Goal: Transaction & Acquisition: Purchase product/service

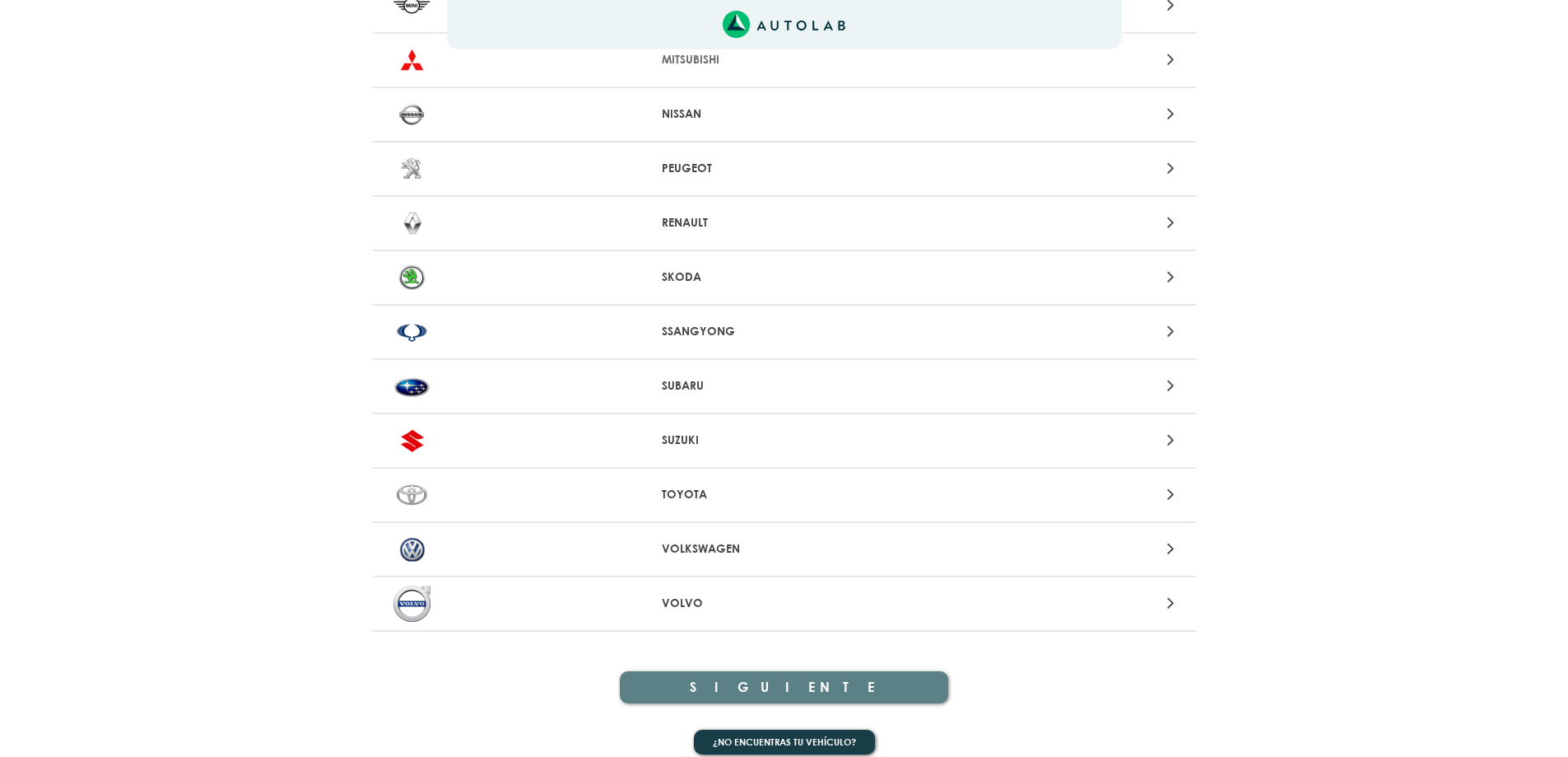
scroll to position [1541, 0]
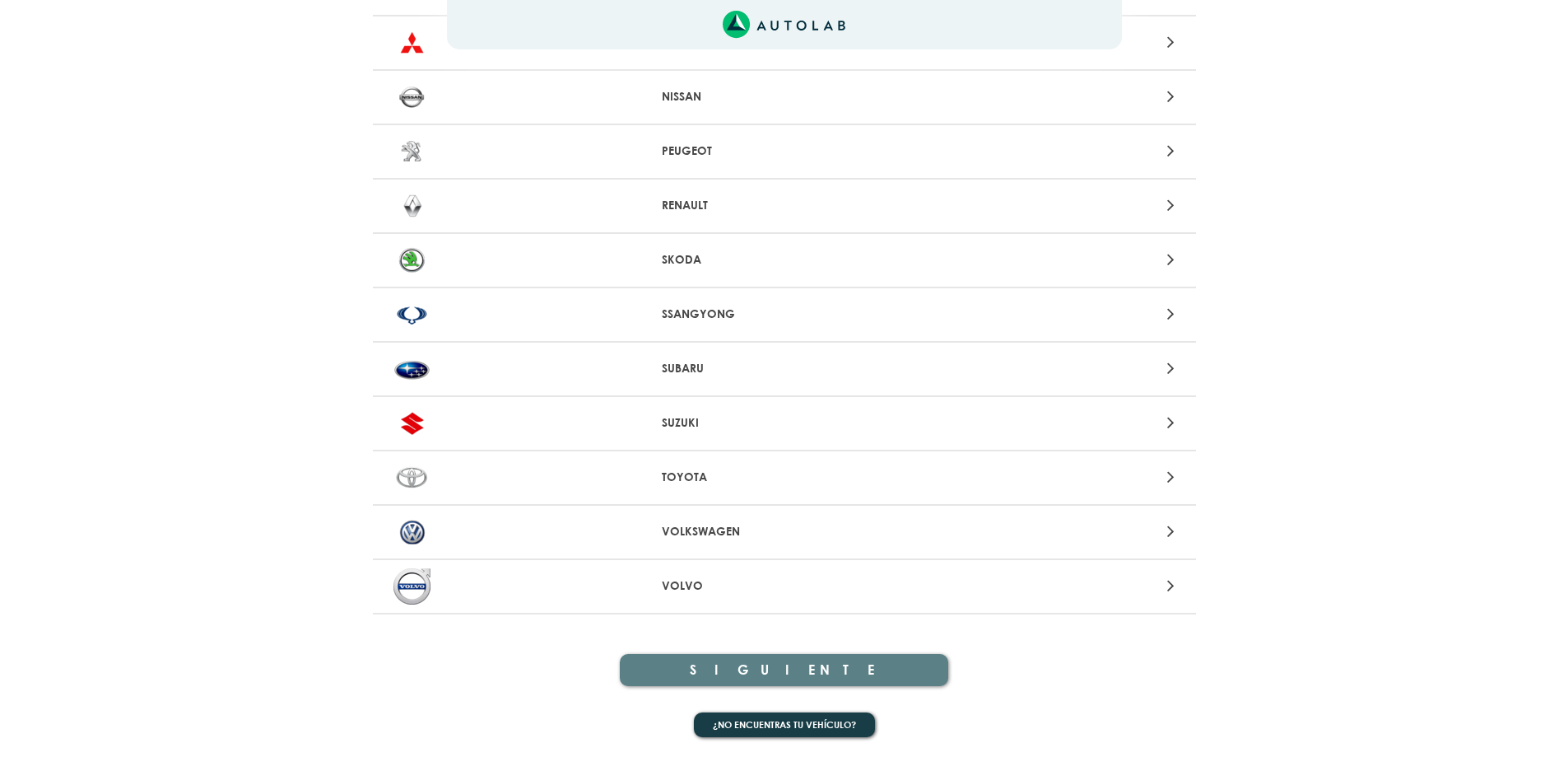
click at [486, 527] on div at bounding box center [516, 531] width 270 height 36
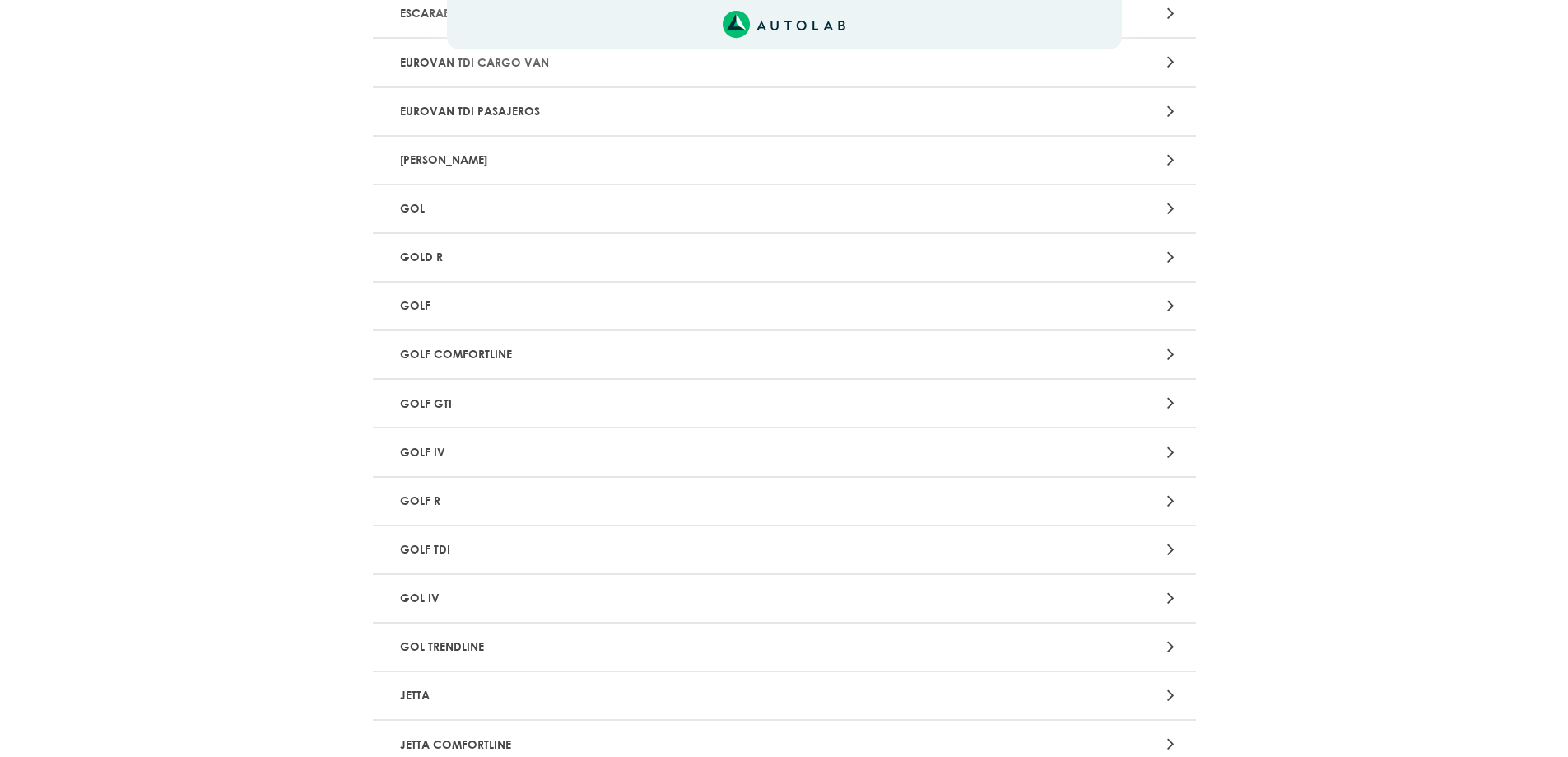
scroll to position [1153, 0]
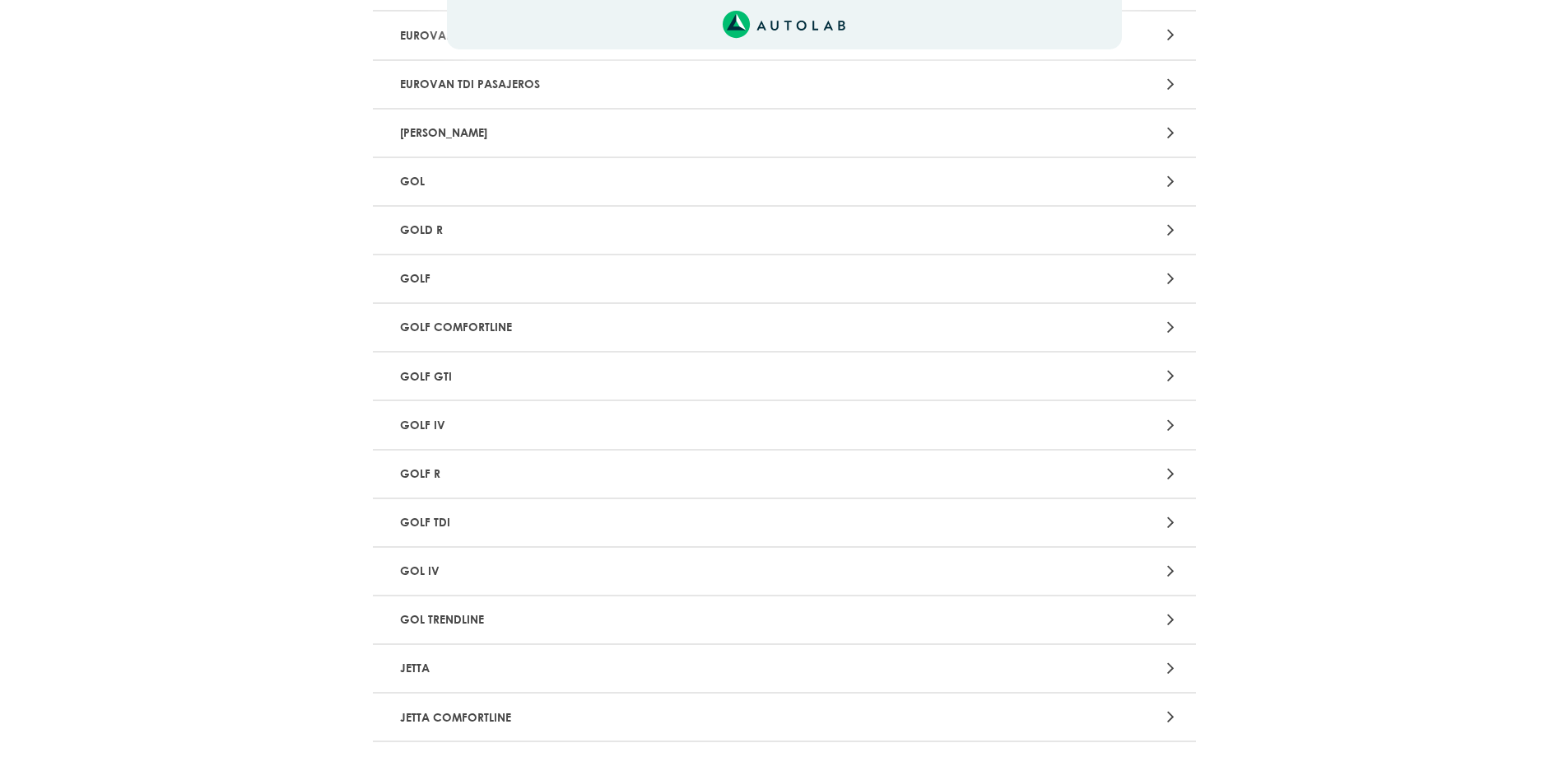
click at [449, 280] on p "GOLF" at bounding box center [650, 278] width 513 height 31
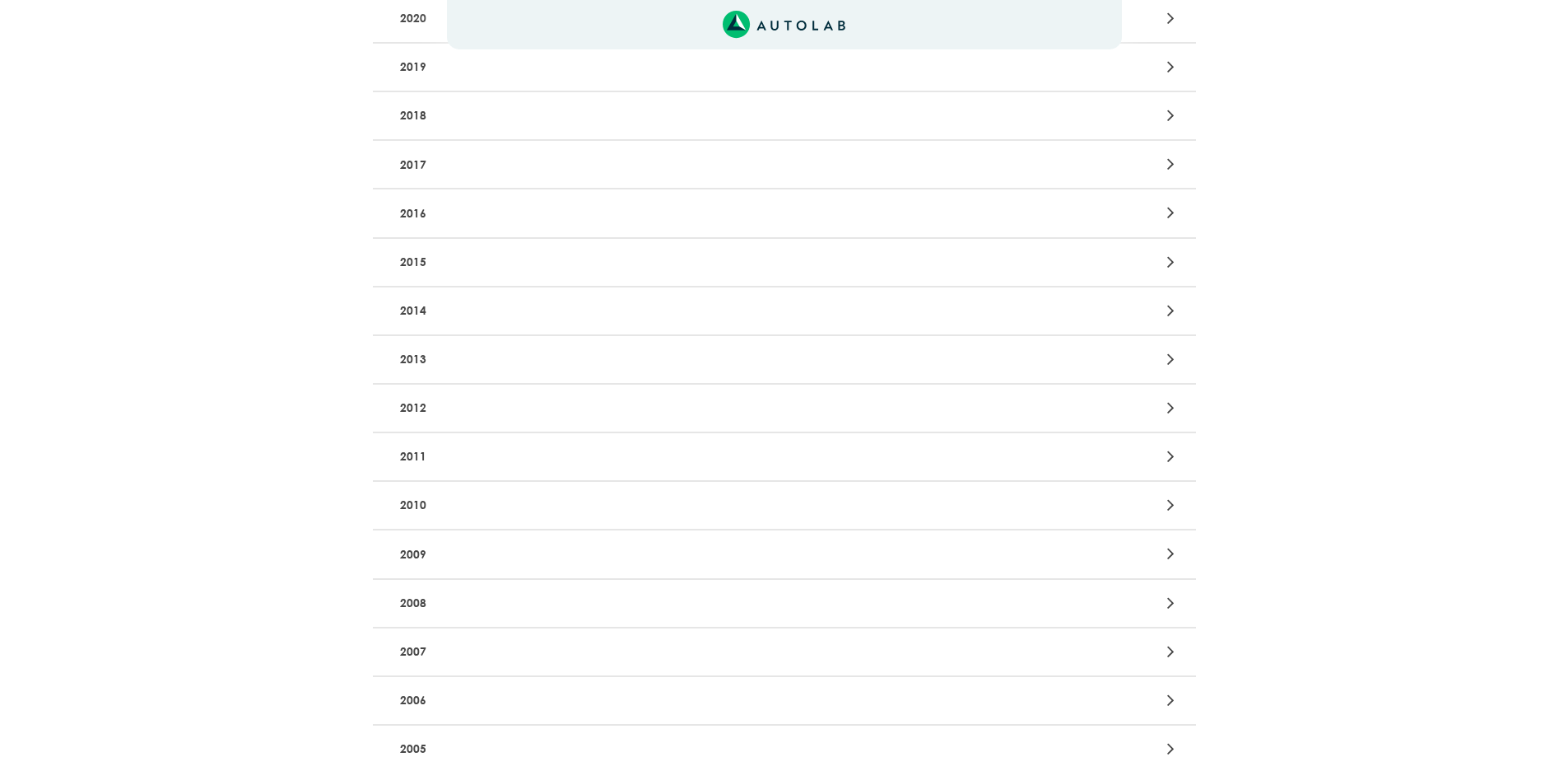
scroll to position [329, 0]
click at [440, 263] on div "Aquí, puedes modificar la ciudad. OK .aex,.bex{fill:none!important;stroke:#50c4…" at bounding box center [784, 49] width 1568 height 757
click at [438, 264] on p "2015" at bounding box center [650, 266] width 513 height 31
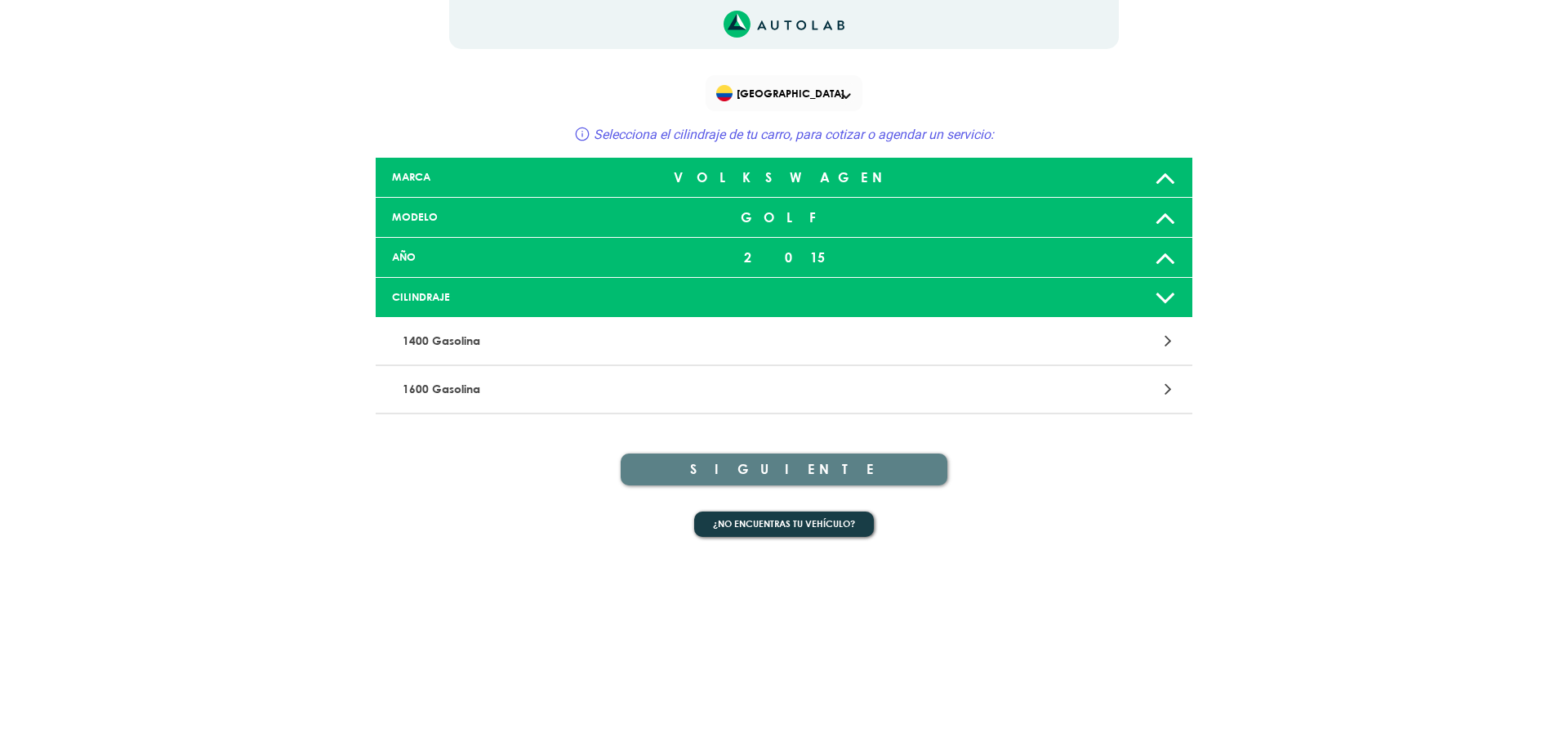
click at [687, 301] on div at bounding box center [784, 297] width 269 height 13
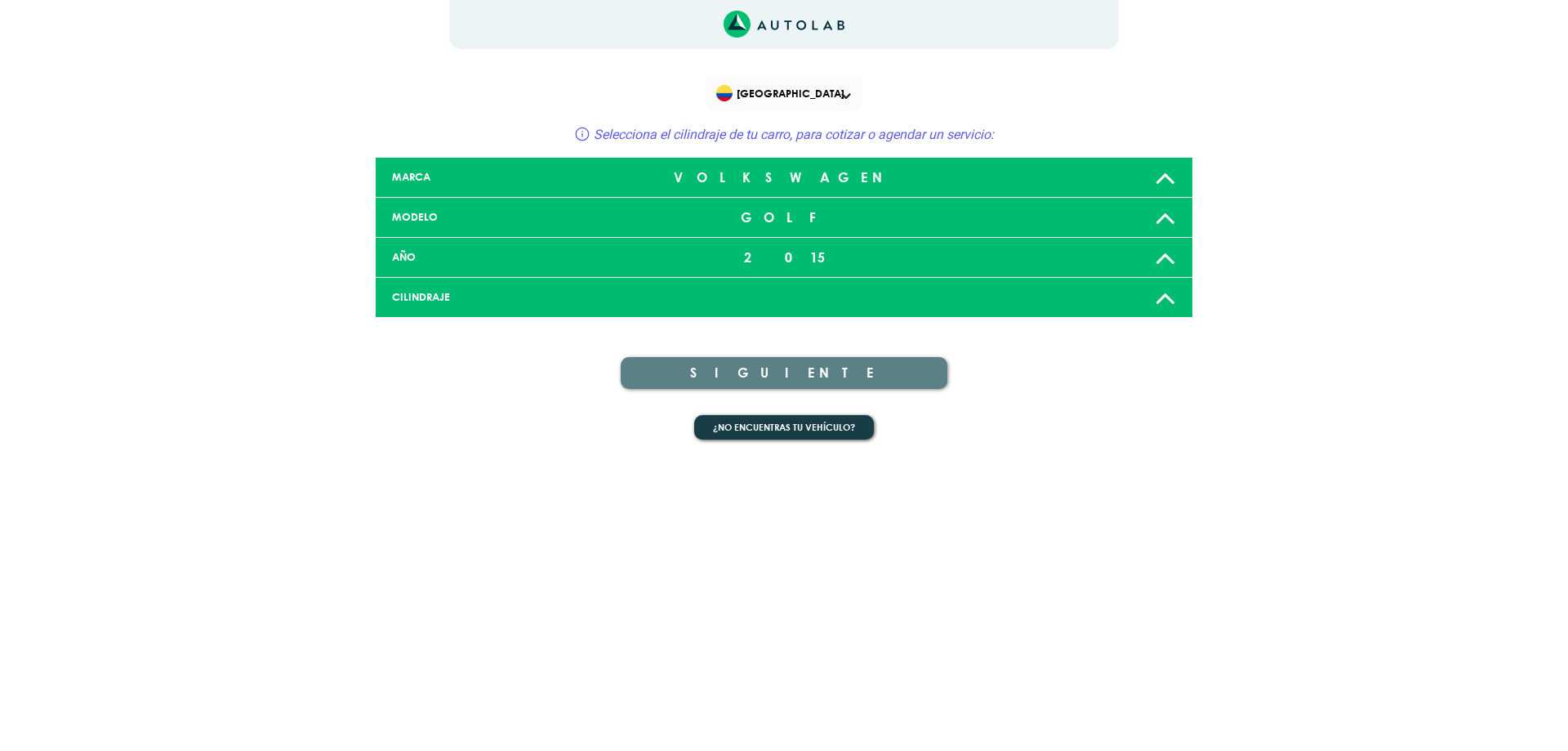
click at [687, 301] on div at bounding box center [784, 297] width 269 height 13
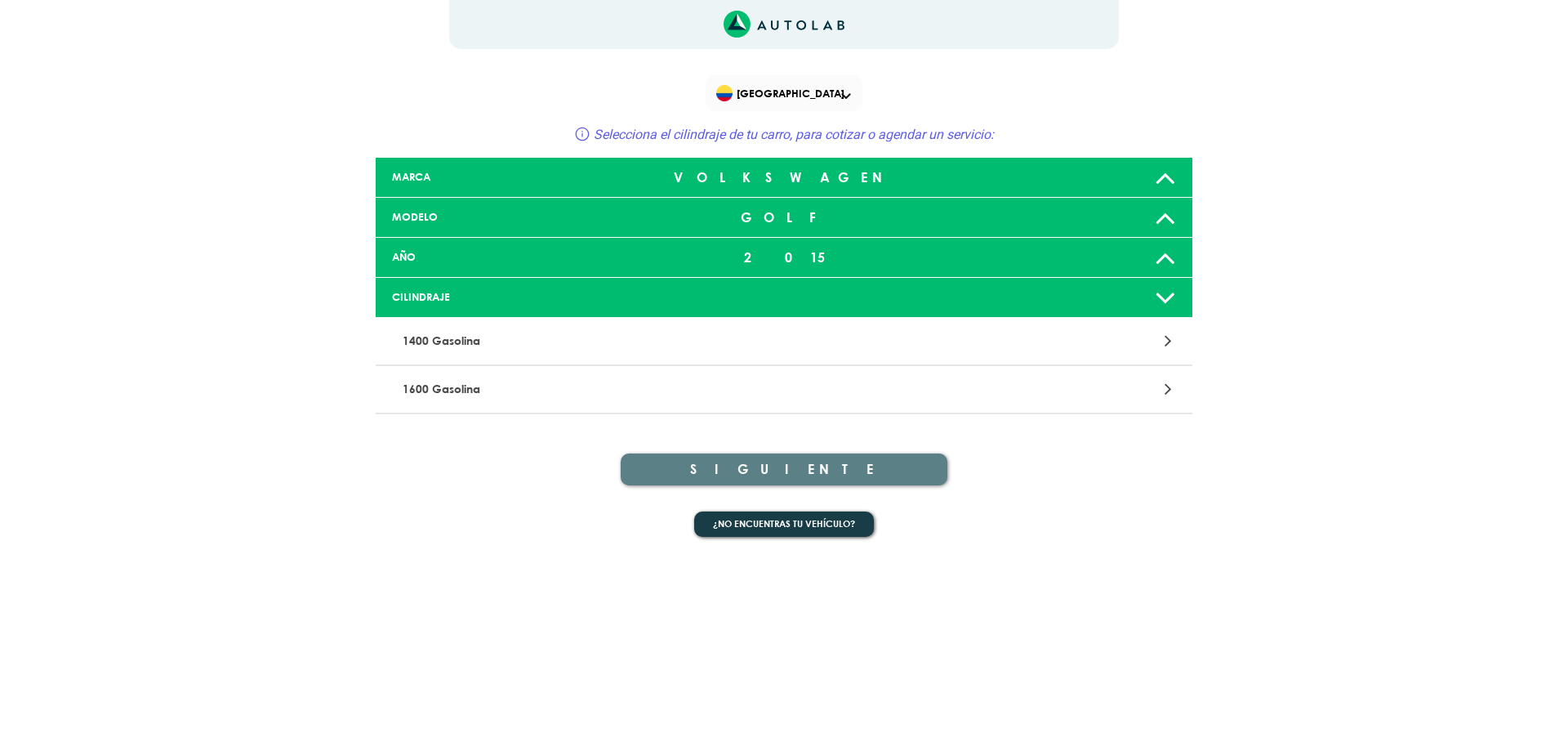
click at [448, 385] on p "1600 Gasolina" at bounding box center [650, 389] width 509 height 30
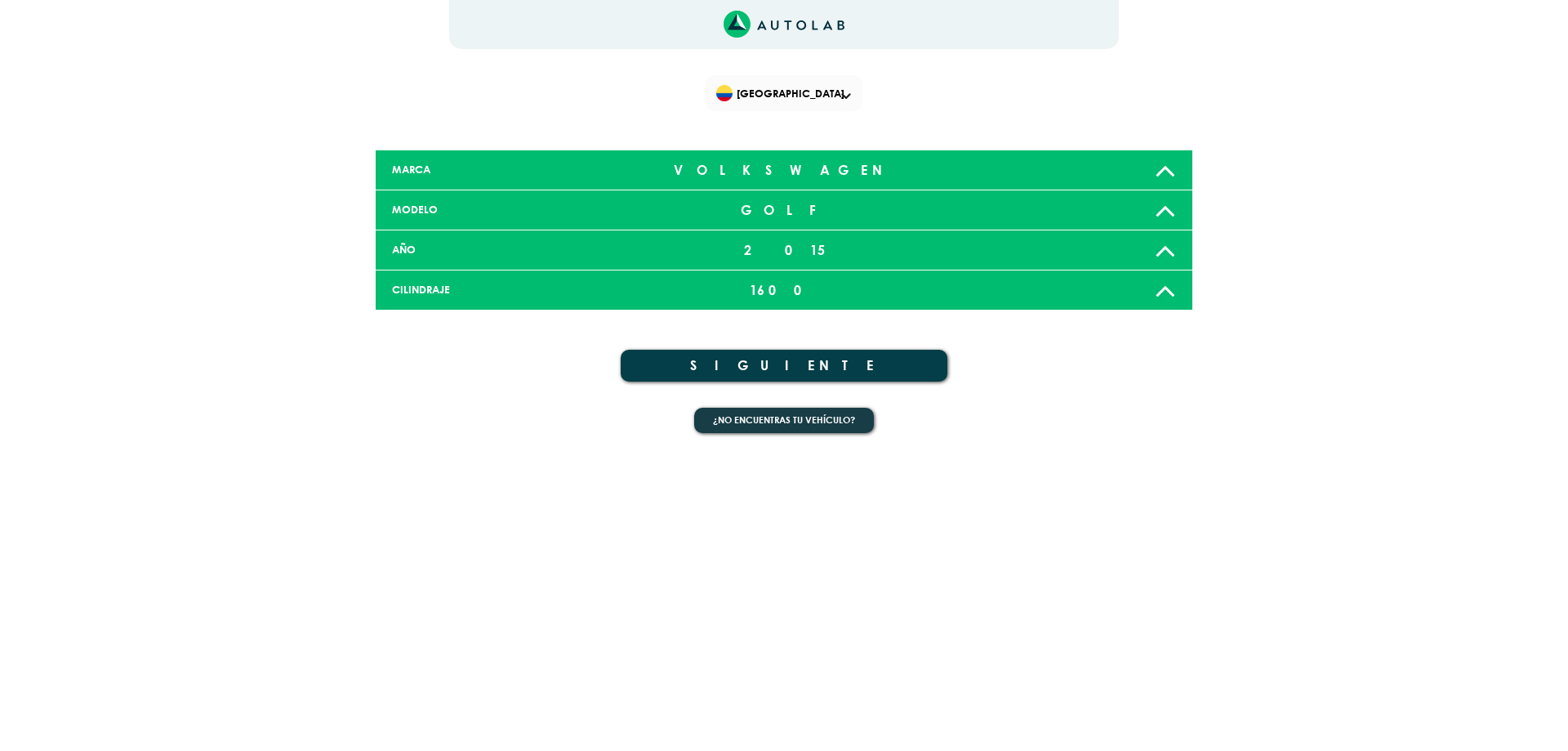
click at [764, 373] on button "SIGUIENTE" at bounding box center [784, 366] width 326 height 32
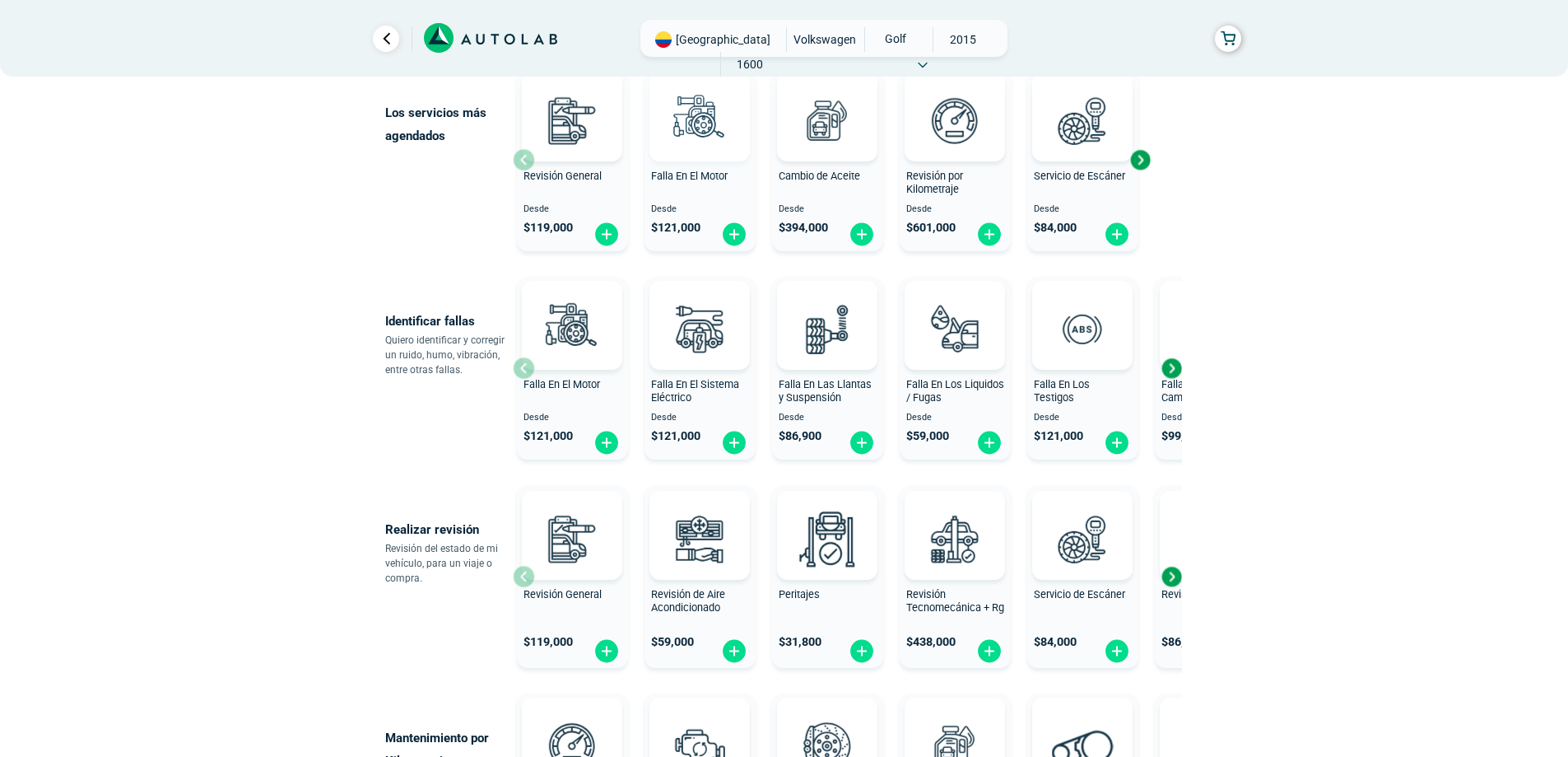
scroll to position [165, 0]
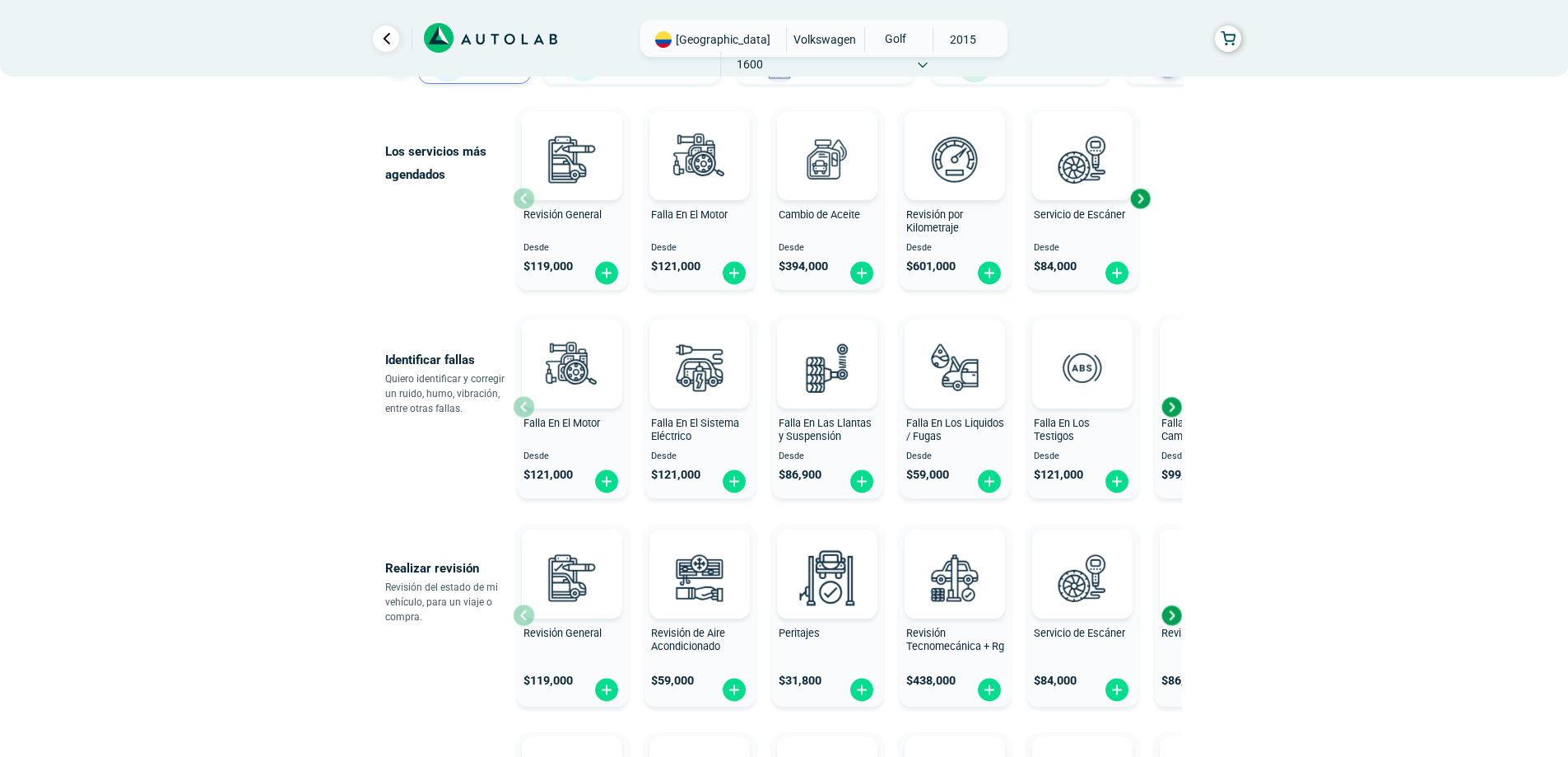
click at [1175, 409] on div "Next slide" at bounding box center [1172, 407] width 24 height 25
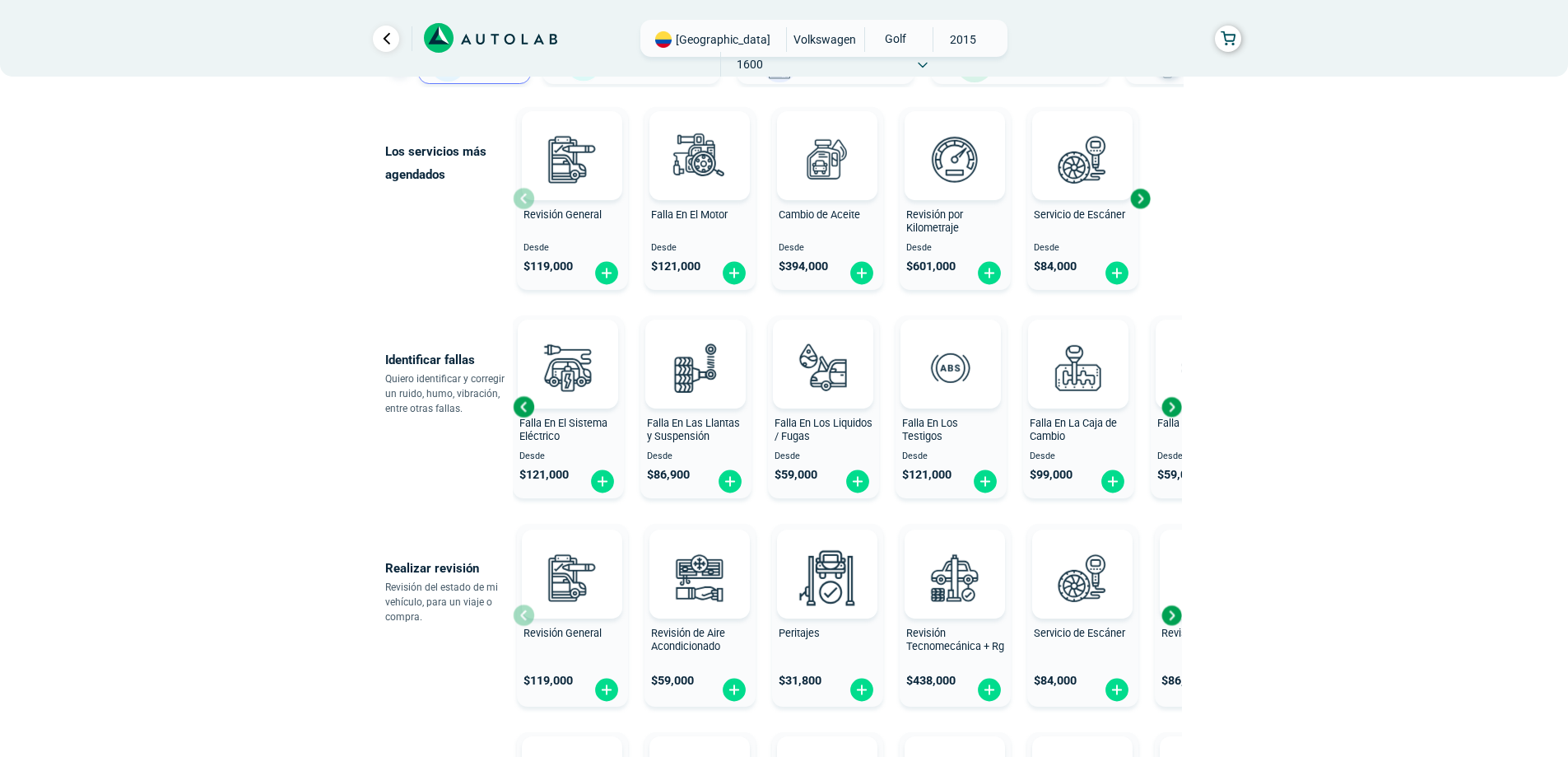
click at [1175, 409] on div "Next slide" at bounding box center [1172, 407] width 24 height 25
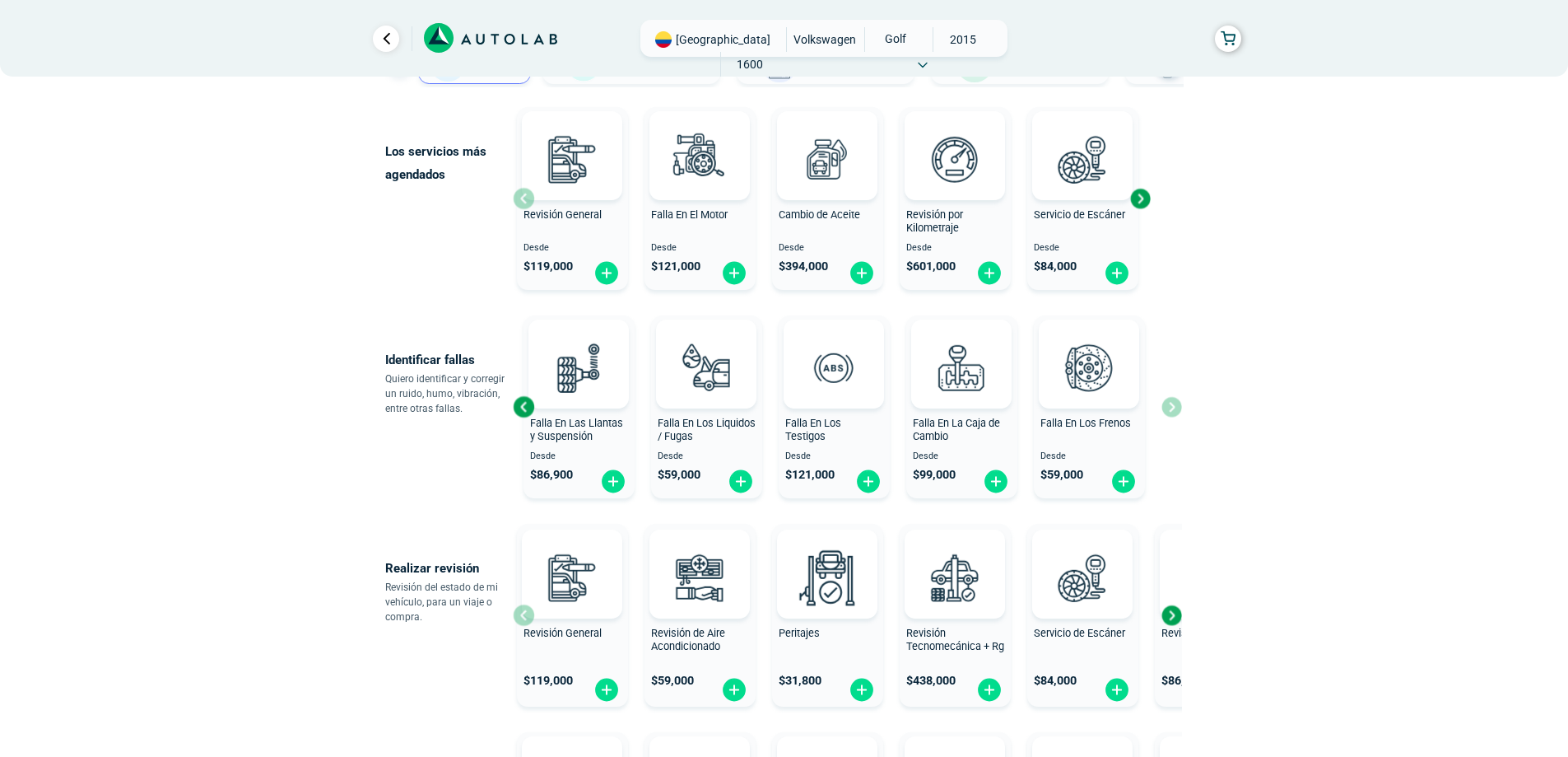
click at [1144, 201] on div "Next slide" at bounding box center [1140, 199] width 24 height 25
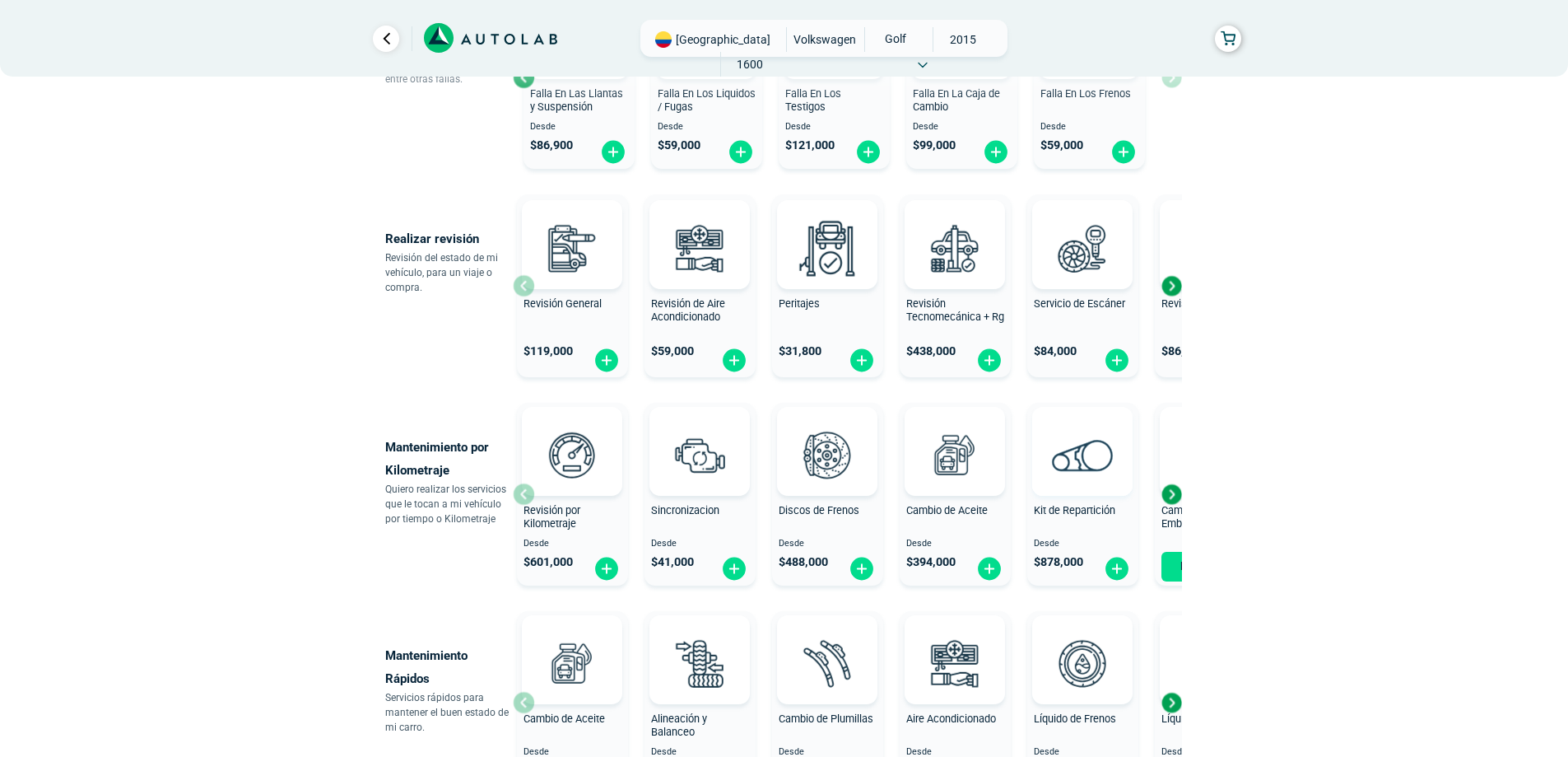
scroll to position [577, 0]
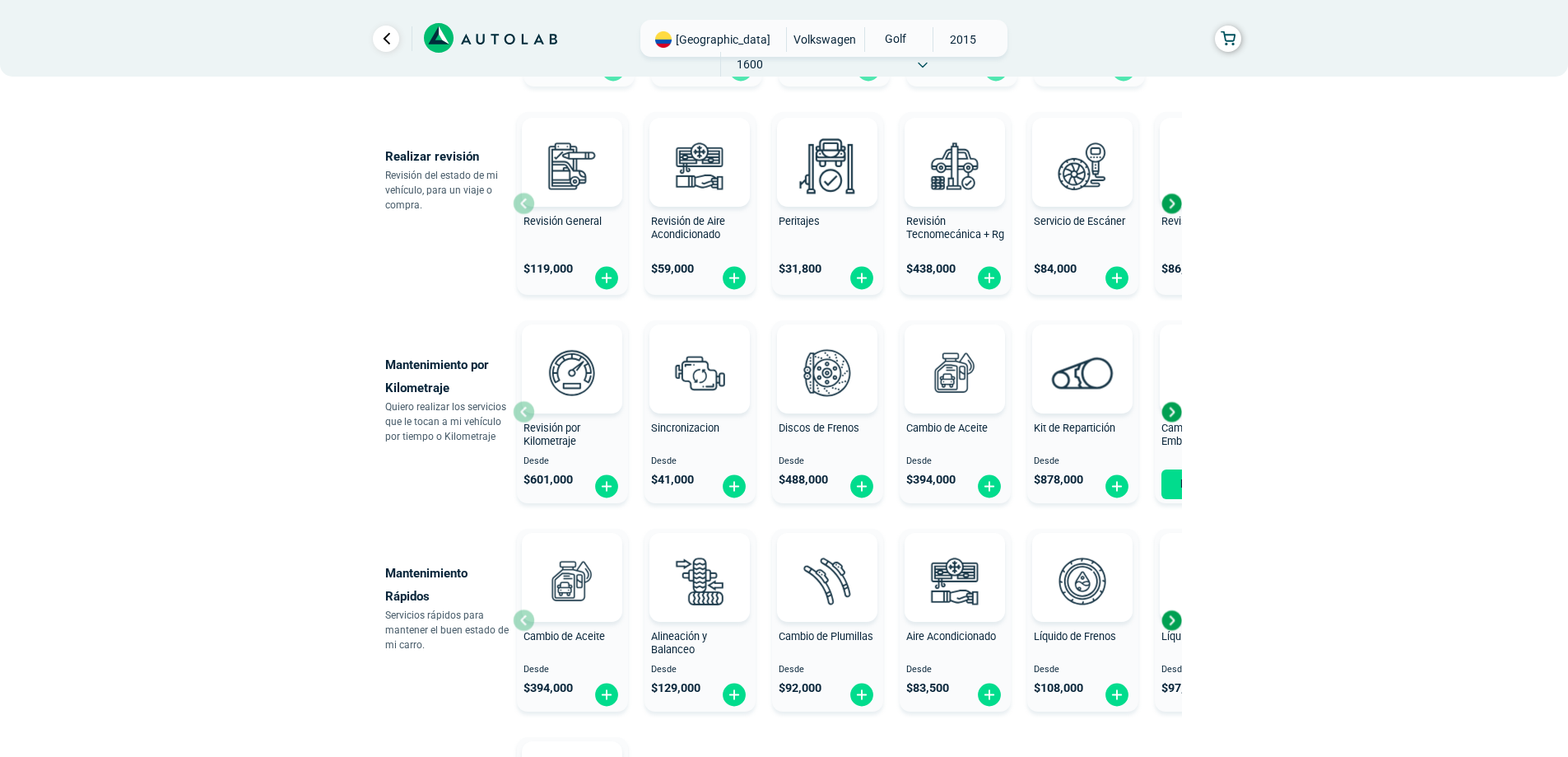
click at [1170, 411] on div "Next slide" at bounding box center [1172, 411] width 24 height 25
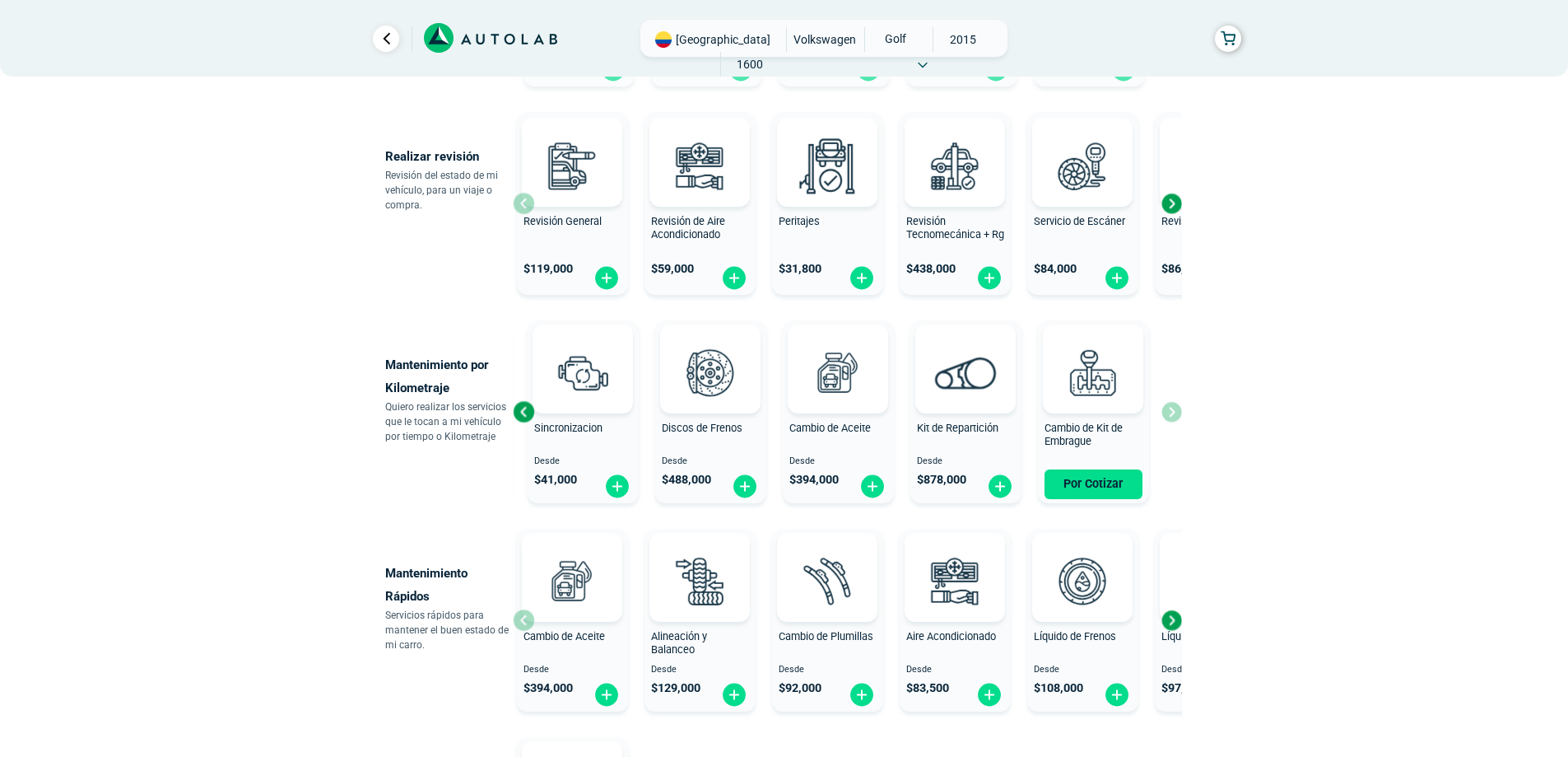
click at [1170, 411] on div "Revisión por Kilometraje Desde $ 601,000 Sincronizacion Desde $ 41,000 Discos d…" at bounding box center [847, 411] width 669 height 196
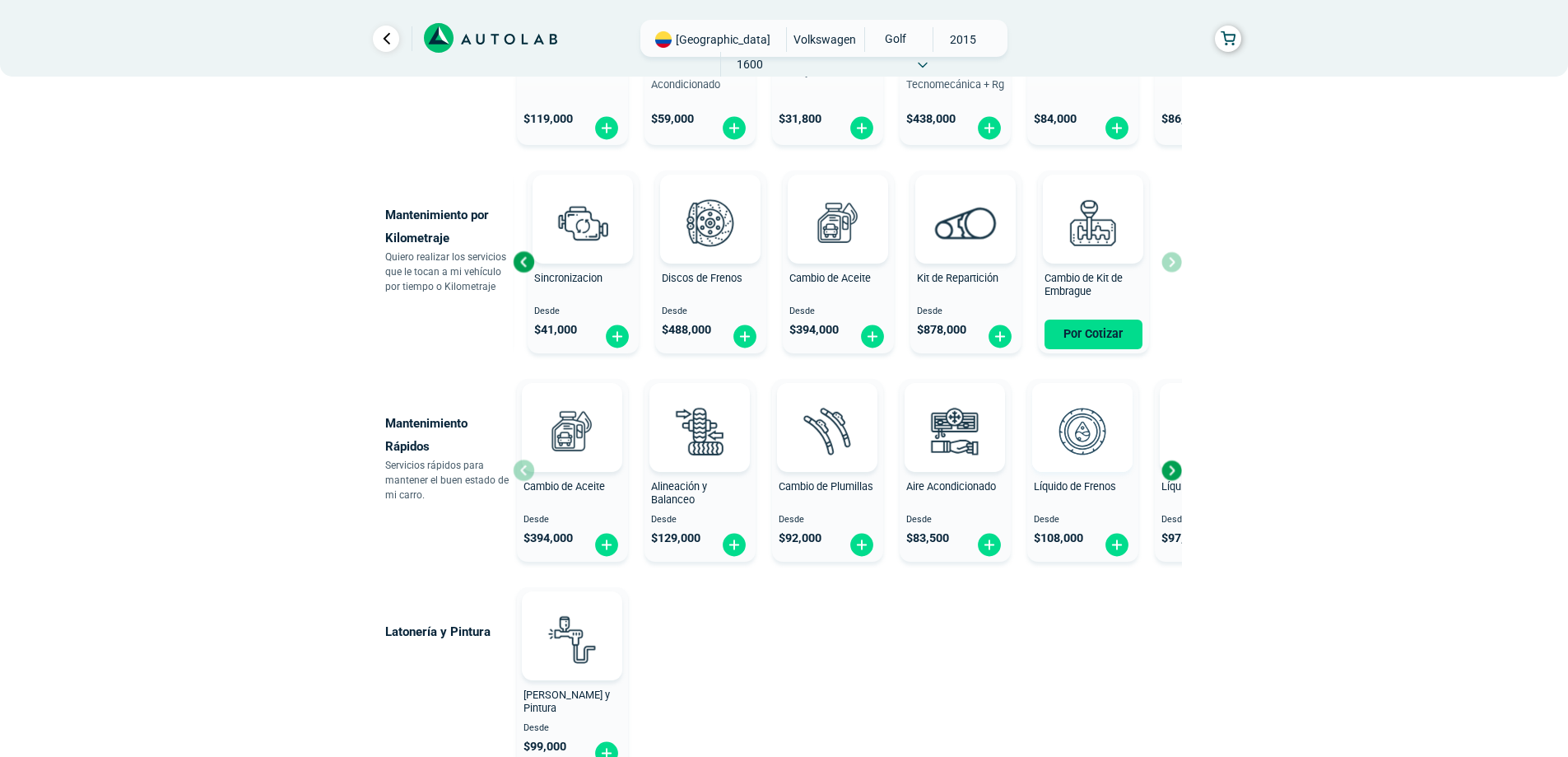
scroll to position [741, 0]
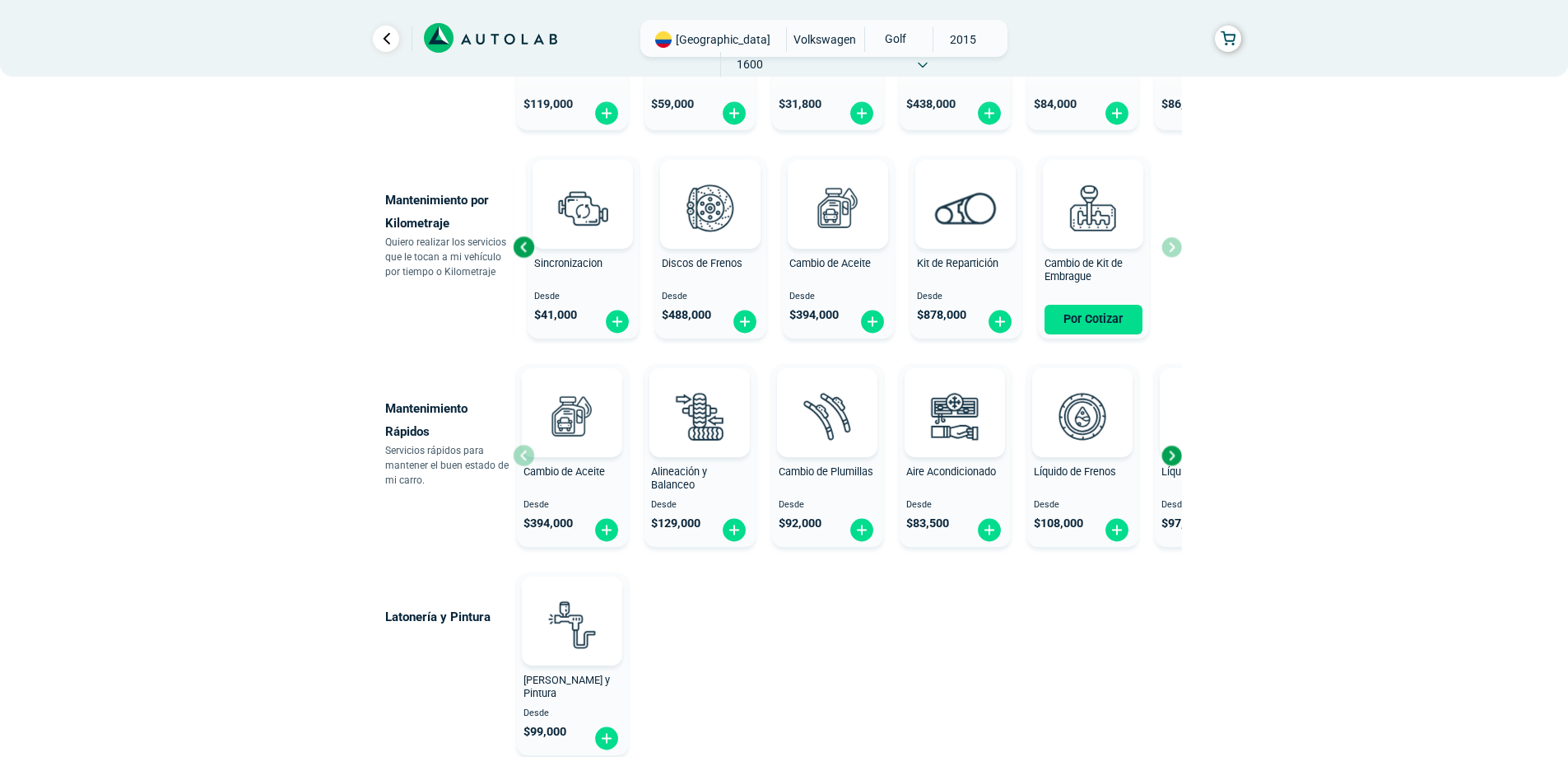
click at [1178, 459] on div "Next slide" at bounding box center [1172, 455] width 24 height 25
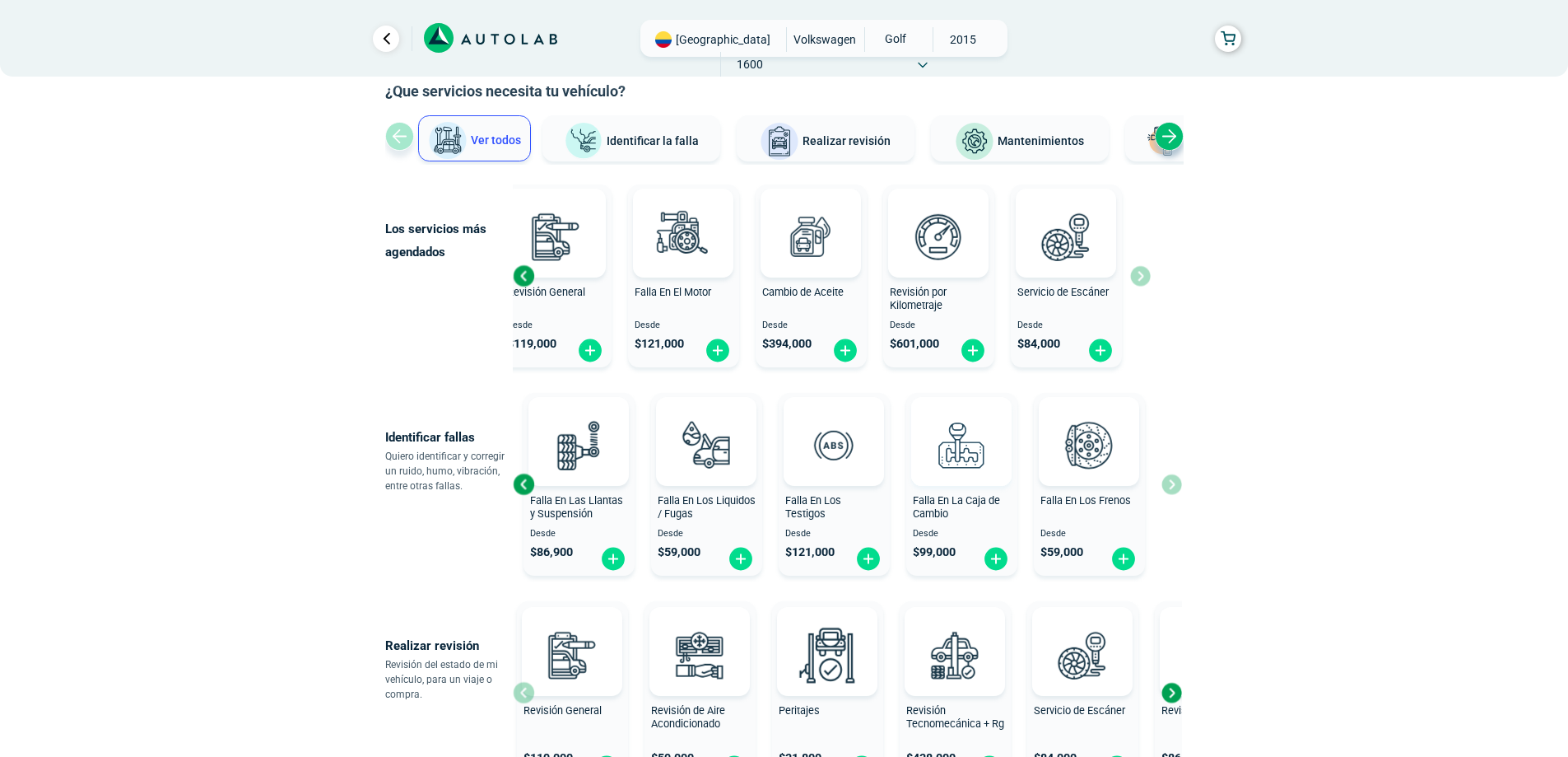
scroll to position [82, 0]
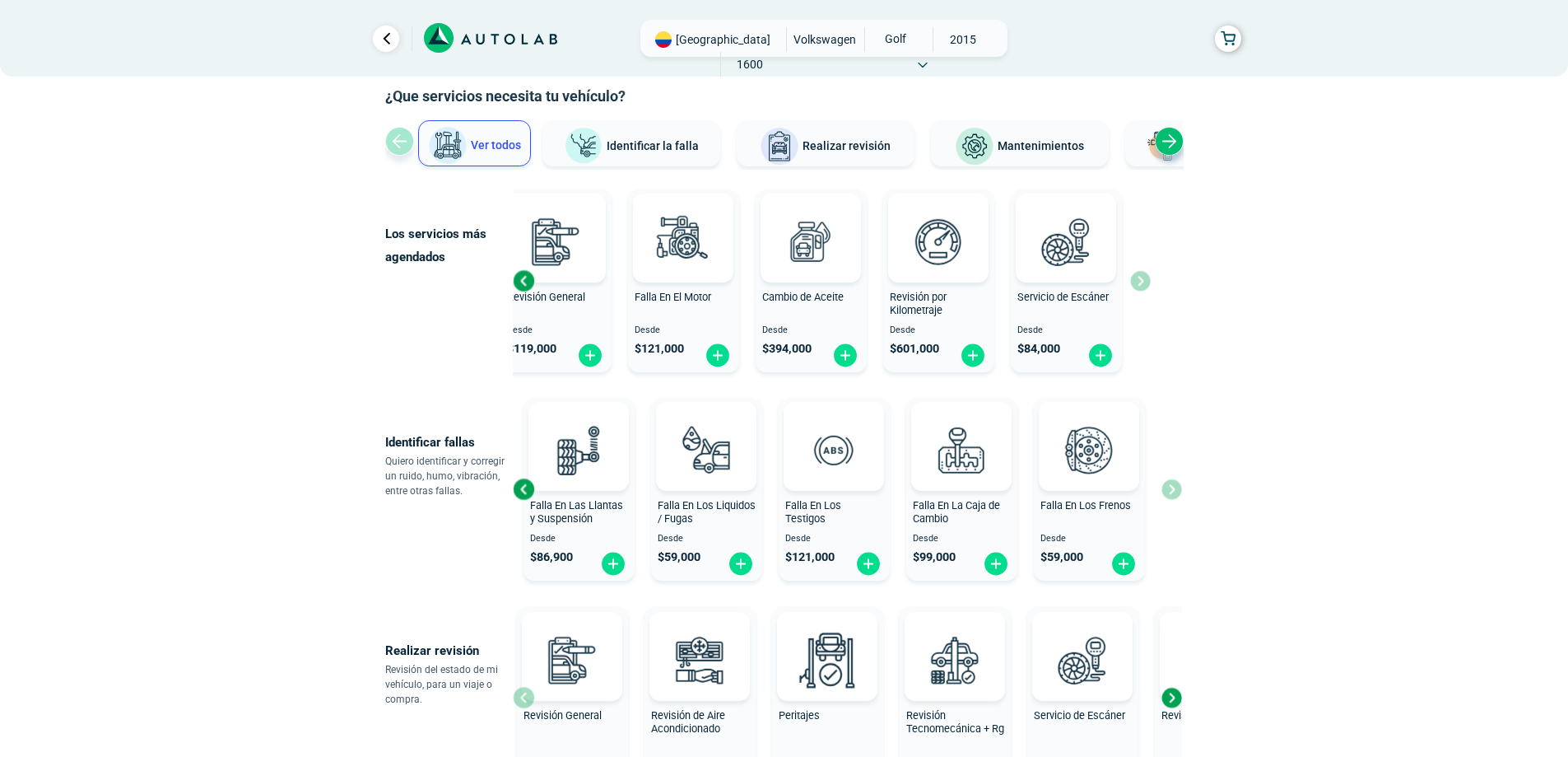
click at [1177, 485] on div "Falla En El Motor Desde $ 121,000 Falla En El Sistema Eléctrico Desde $ 121,000…" at bounding box center [847, 489] width 669 height 196
click at [528, 489] on div "Previous slide" at bounding box center [523, 489] width 24 height 25
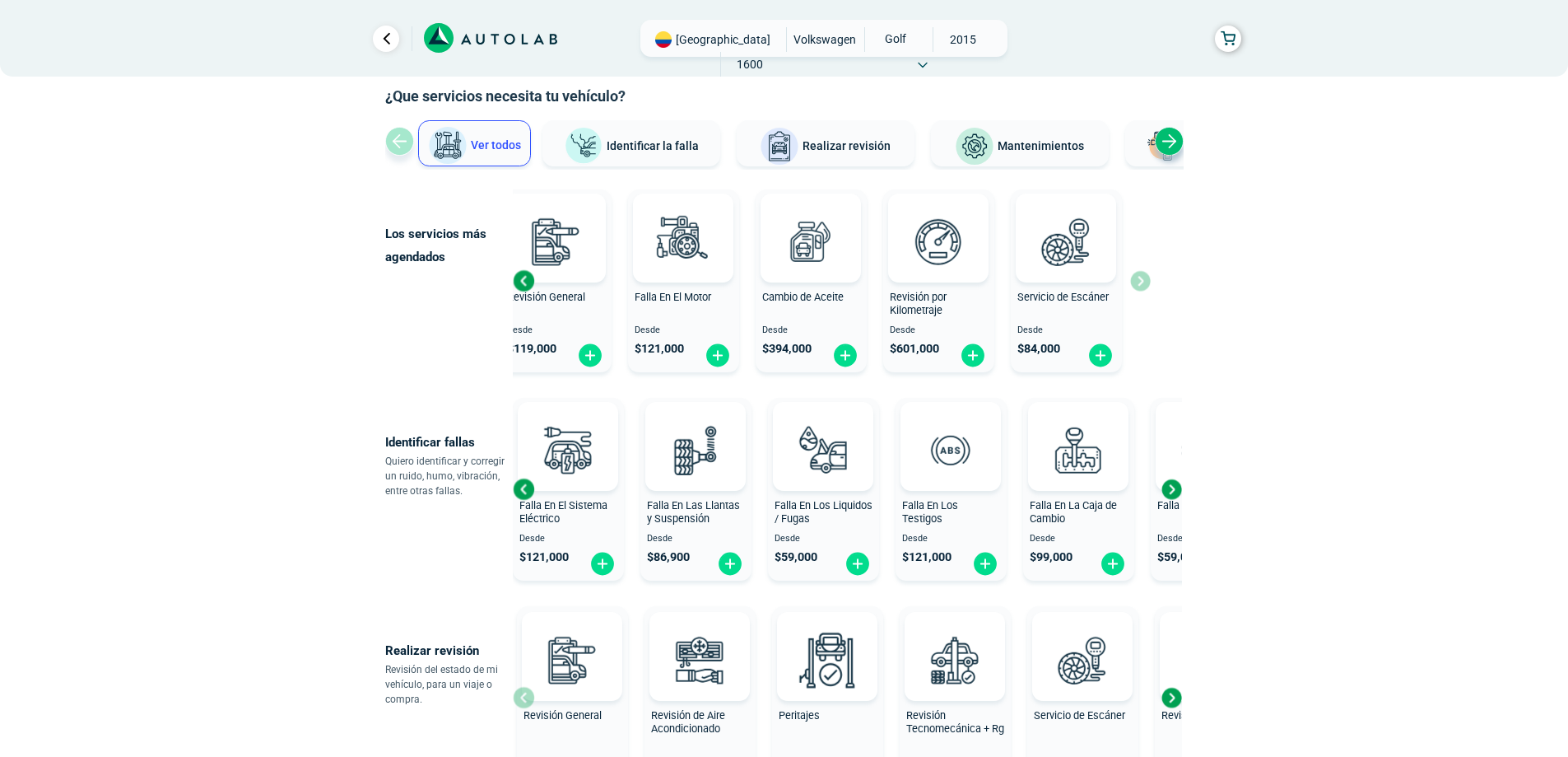
click at [528, 489] on div "Previous slide" at bounding box center [523, 489] width 24 height 25
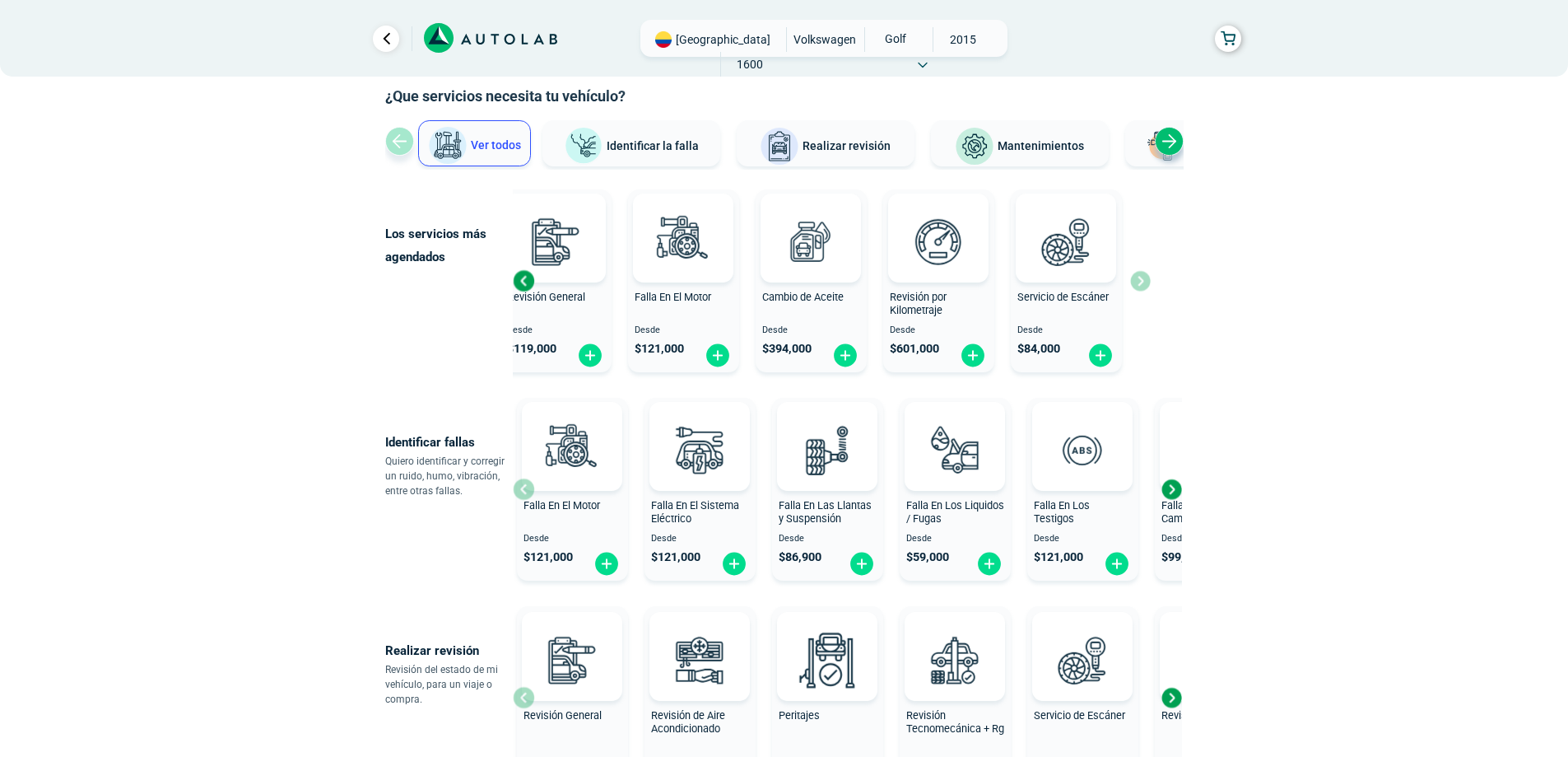
click at [528, 489] on div at bounding box center [571, 446] width 101 height 89
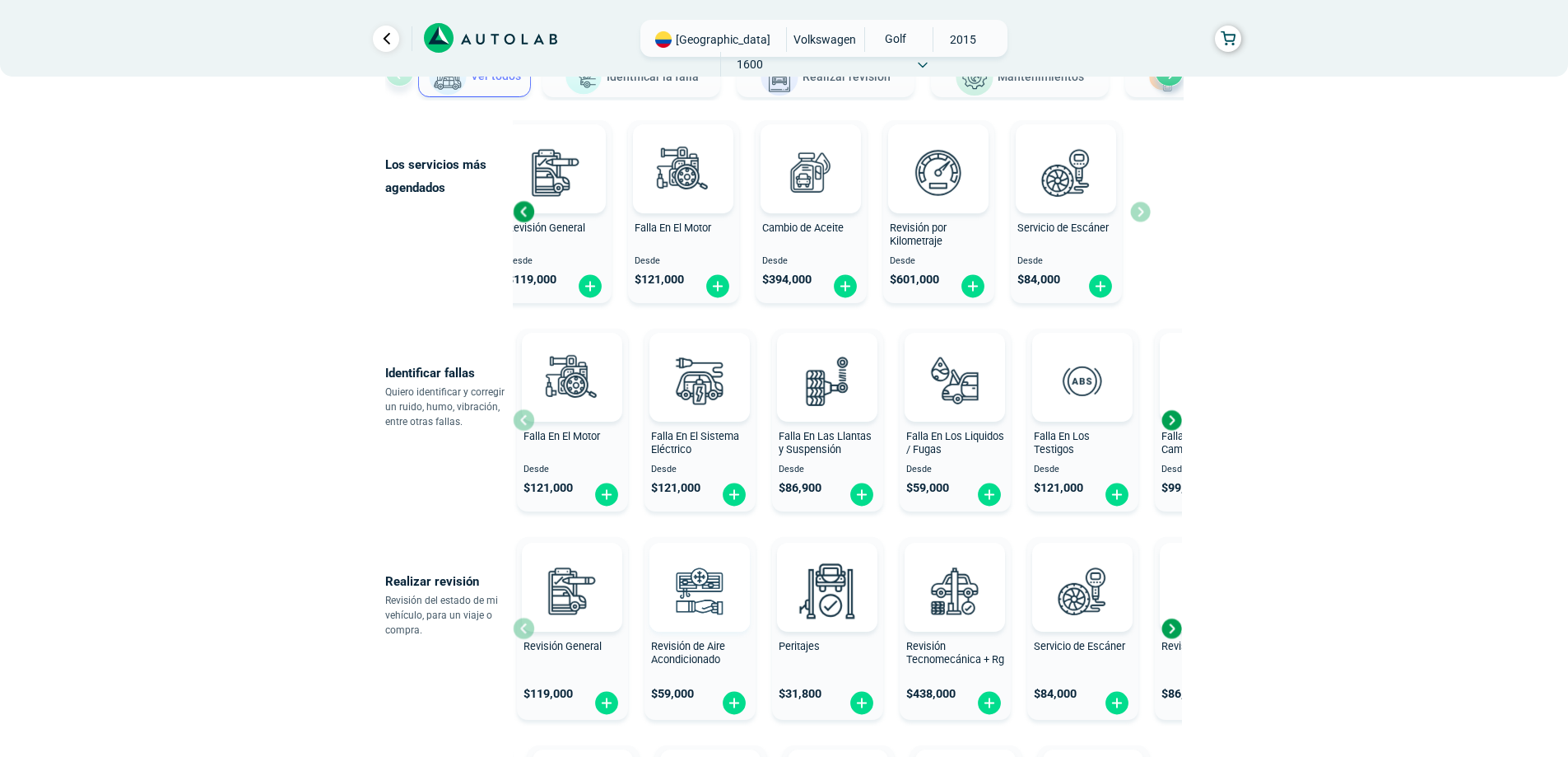
scroll to position [247, 0]
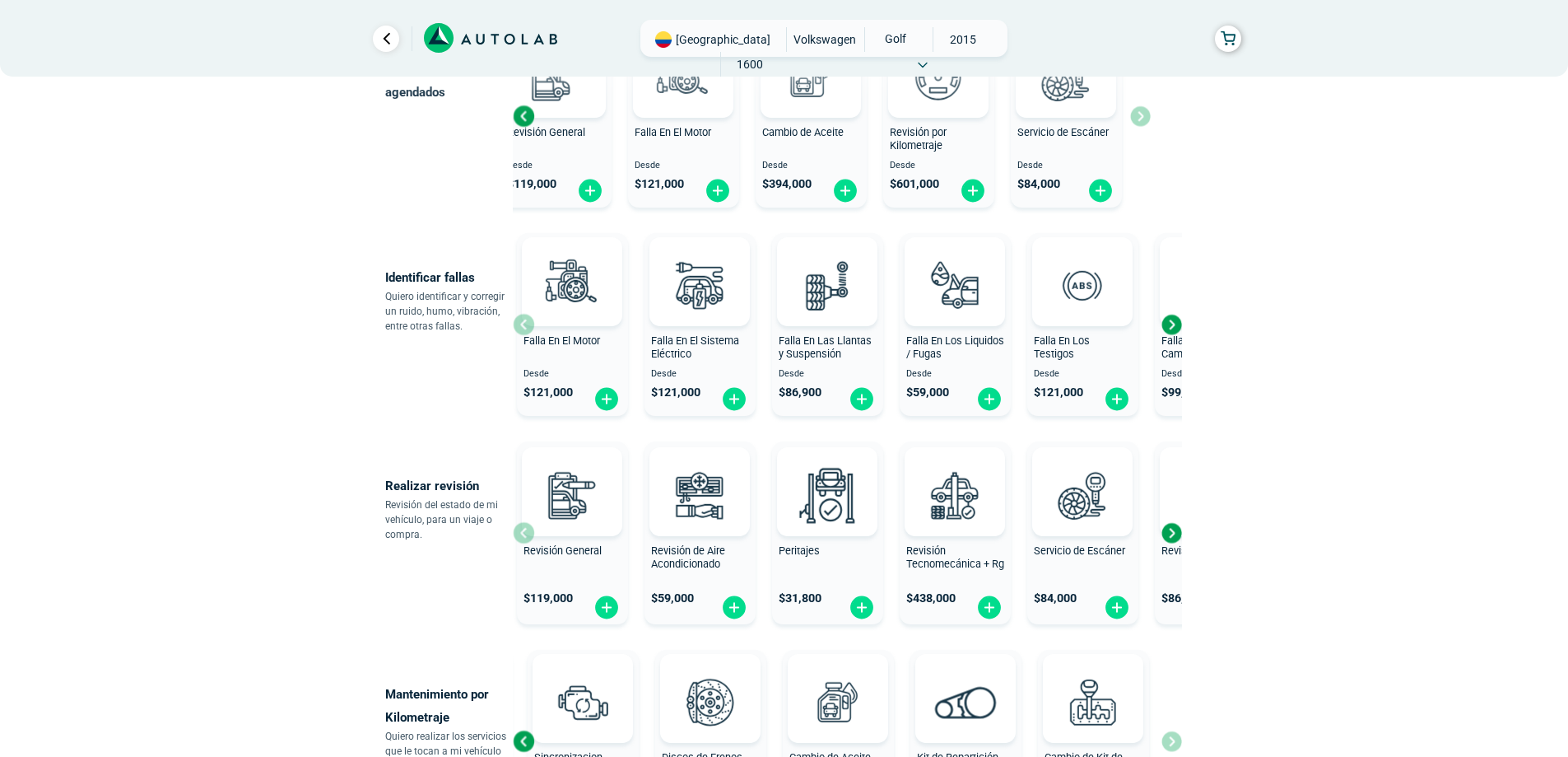
click at [1172, 529] on div "Next slide" at bounding box center [1172, 533] width 24 height 25
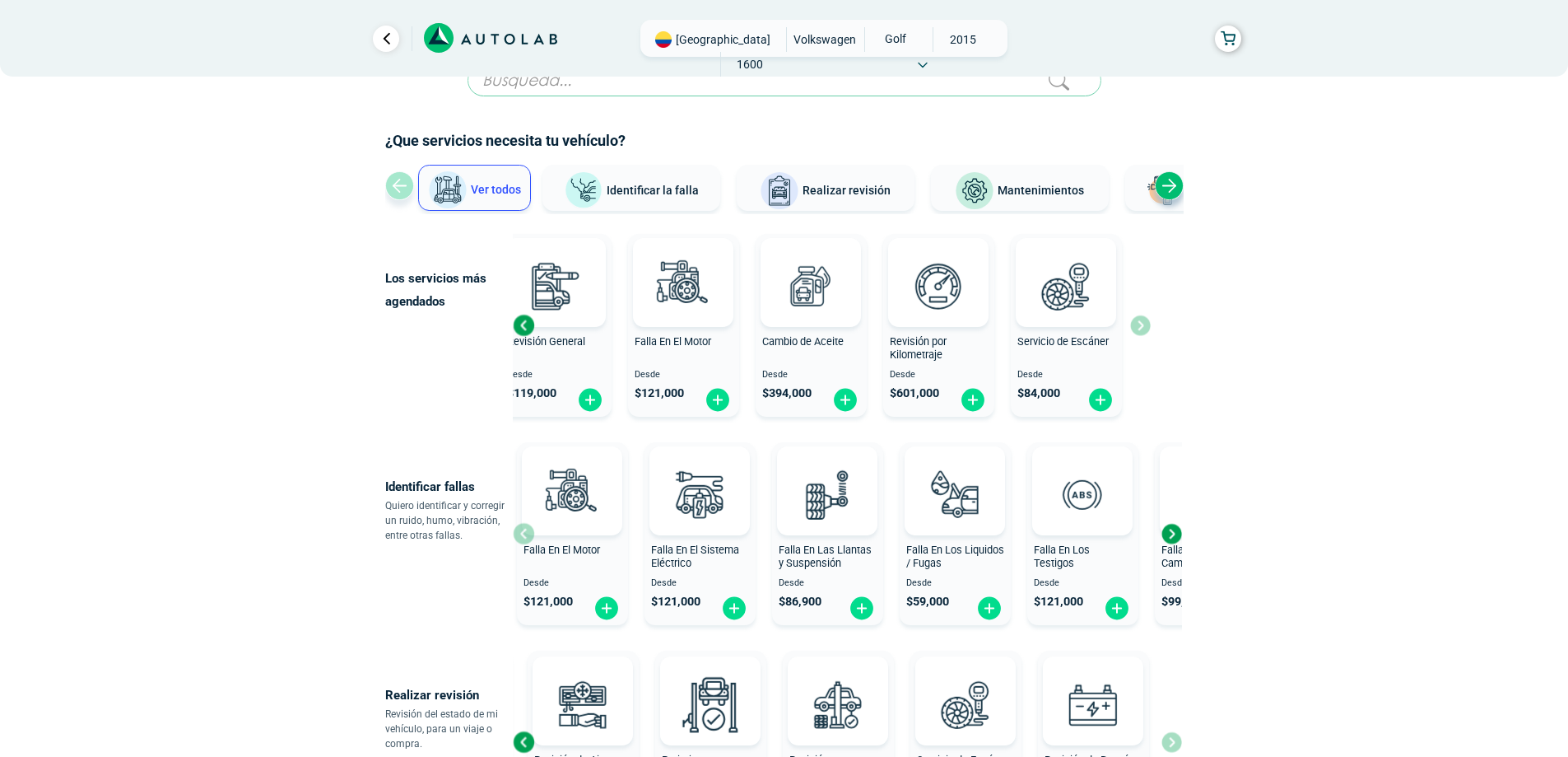
scroll to position [0, 0]
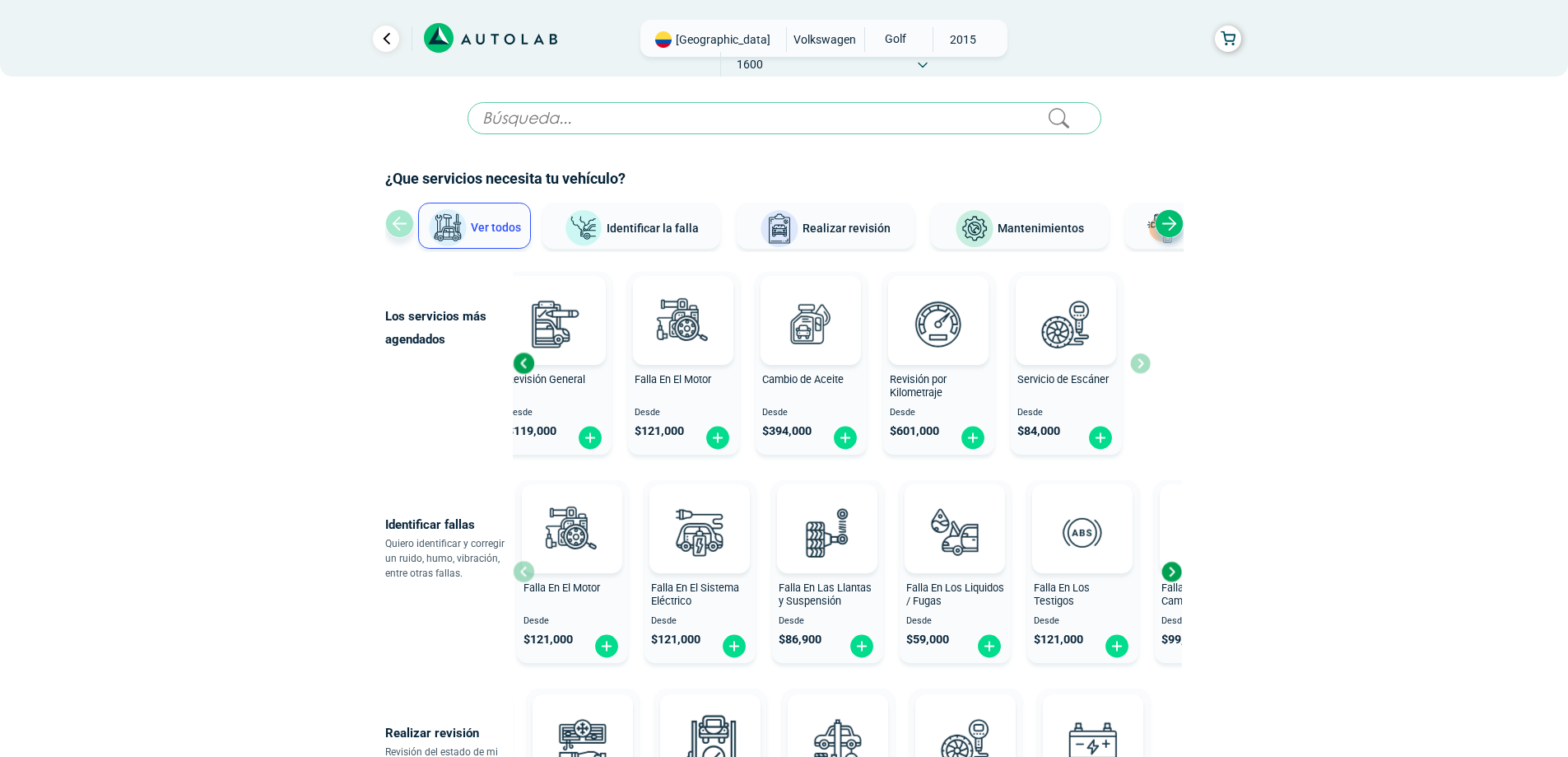
click at [526, 366] on div "Previous slide" at bounding box center [523, 363] width 24 height 25
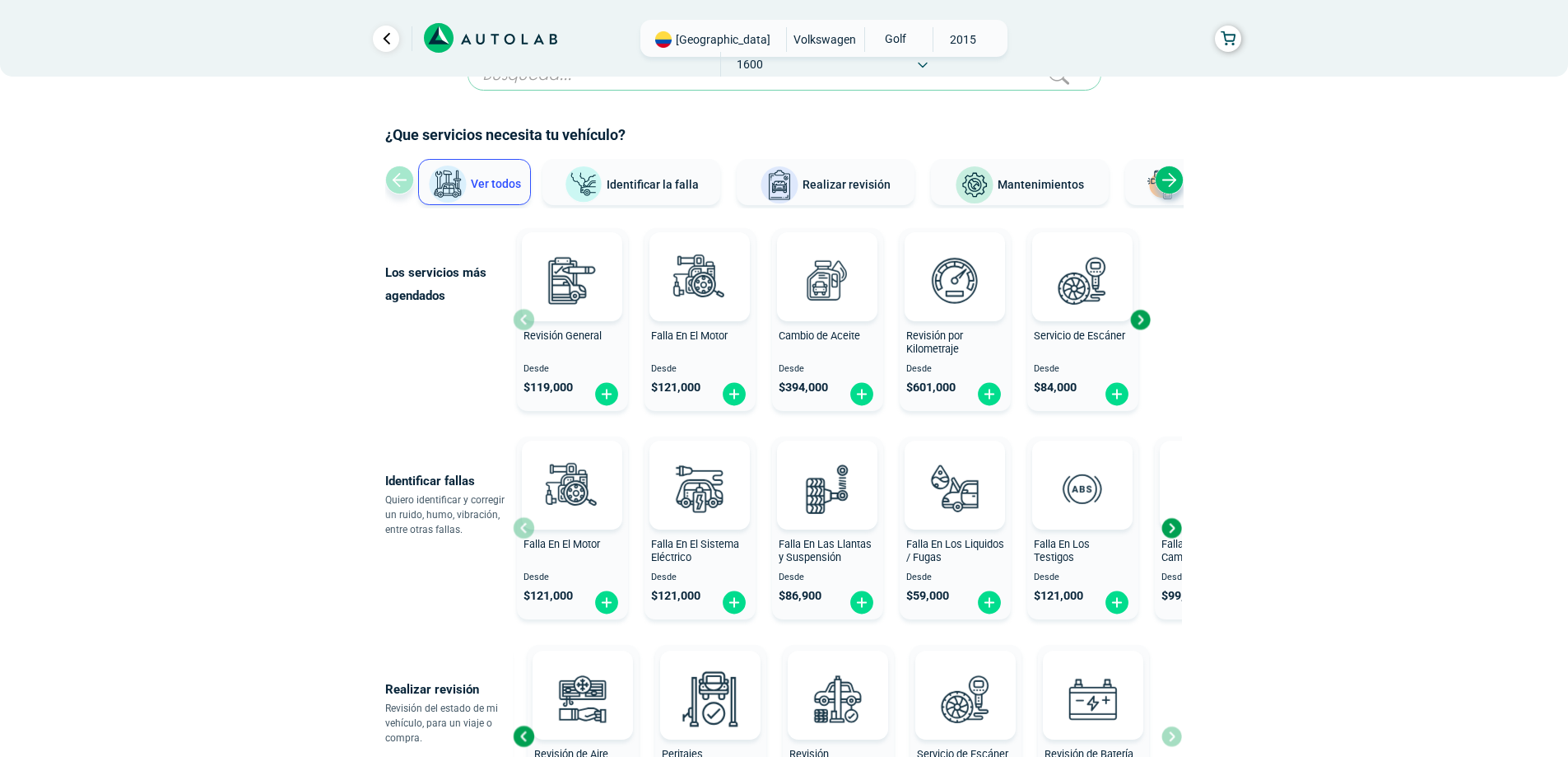
scroll to position [82, 0]
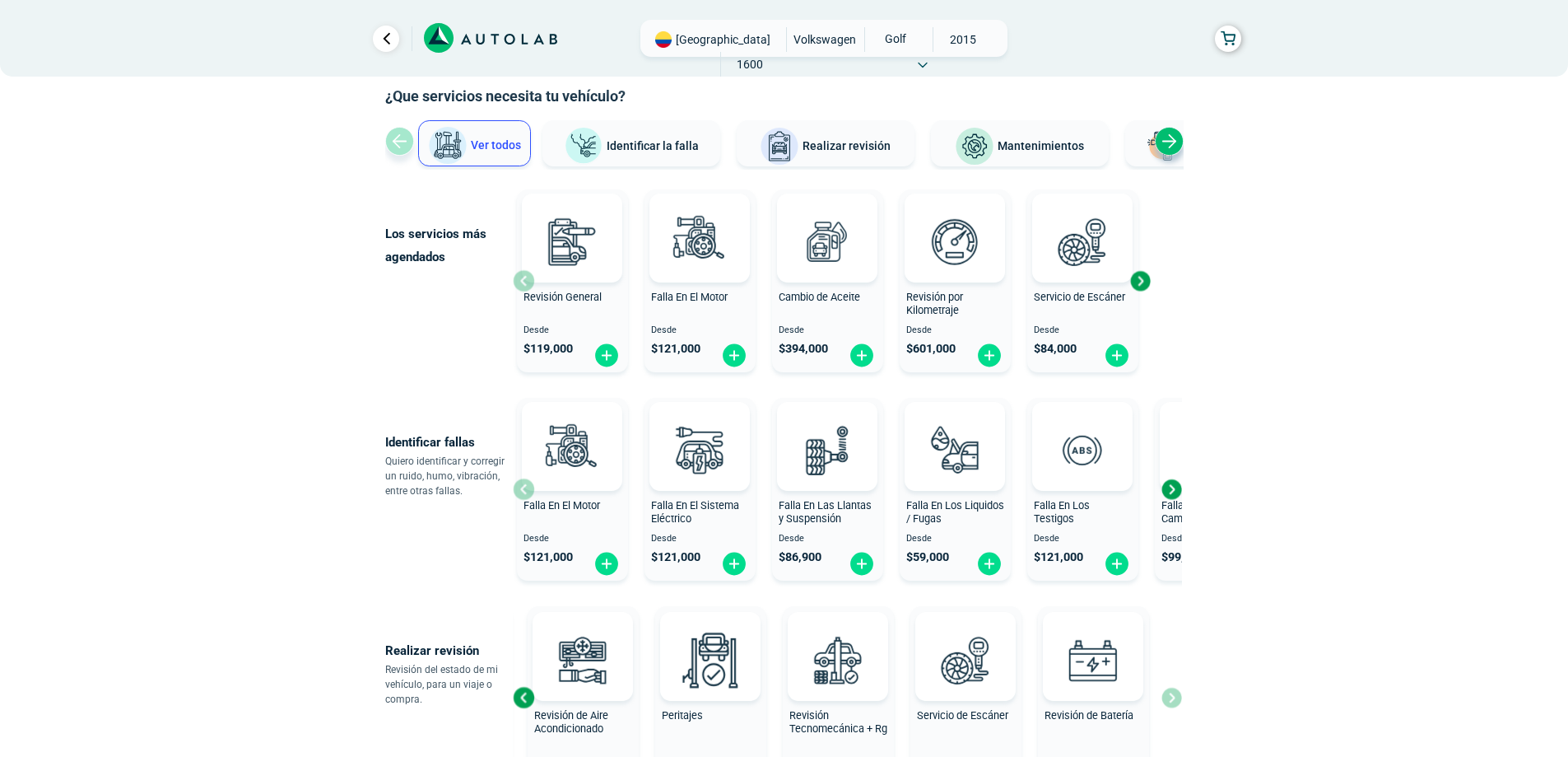
click at [1175, 491] on div "Next slide" at bounding box center [1172, 489] width 24 height 25
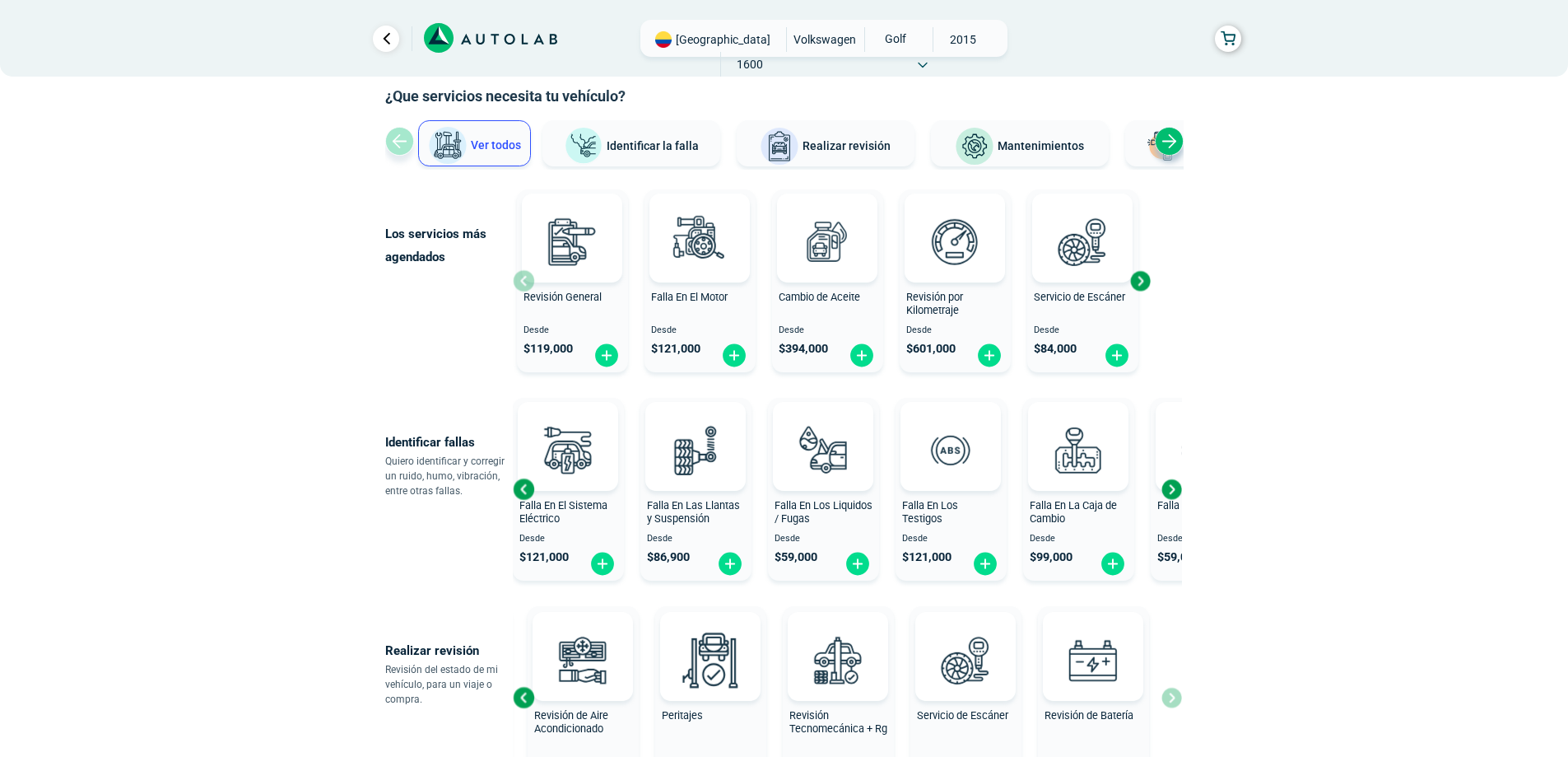
click at [1175, 491] on div "Next slide" at bounding box center [1172, 489] width 24 height 25
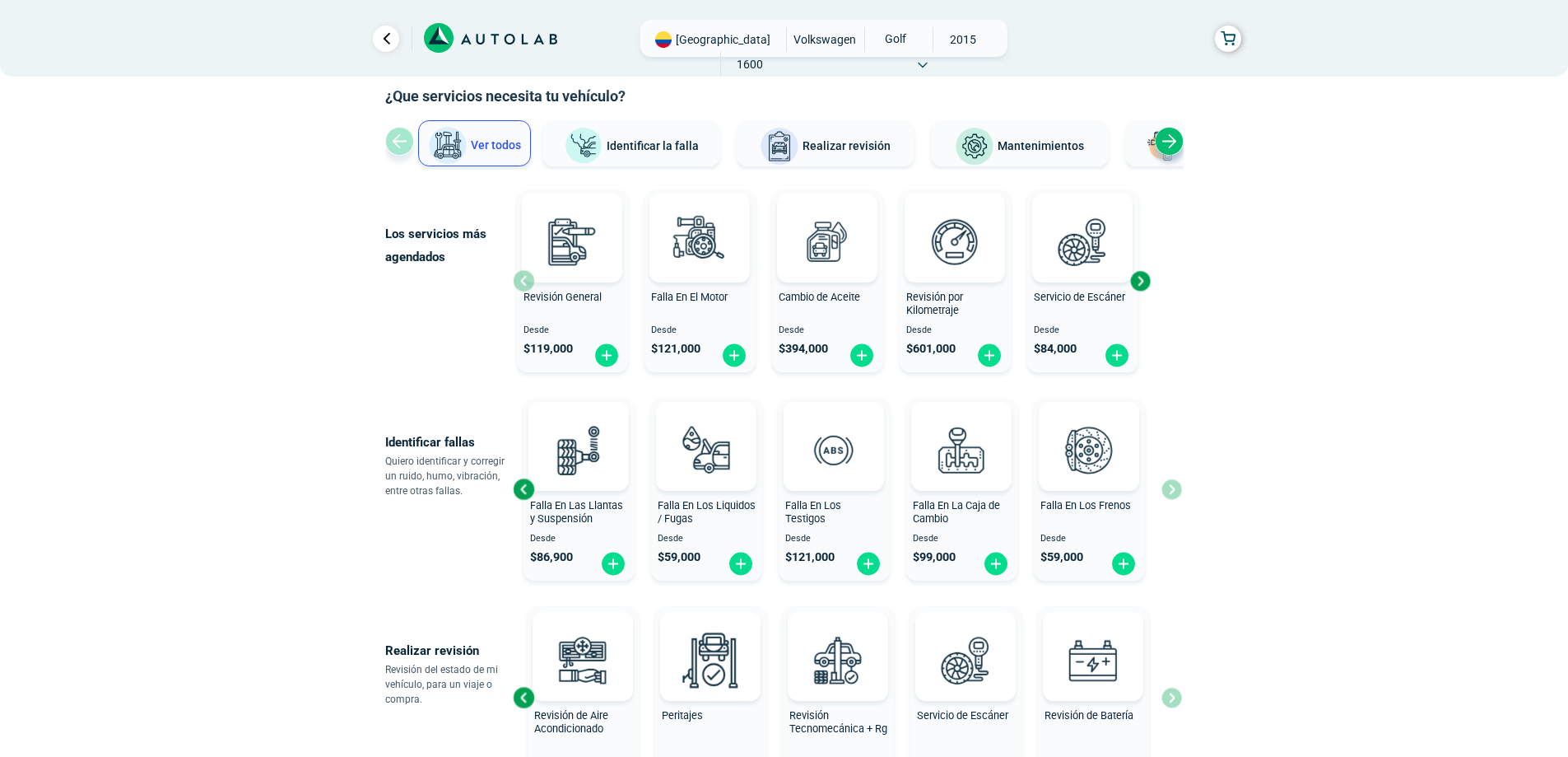
click at [1175, 491] on div "Falla En El Motor Desde $ 121,000 Falla En El Sistema Eléctrico Desde $ 121,000…" at bounding box center [847, 489] width 669 height 196
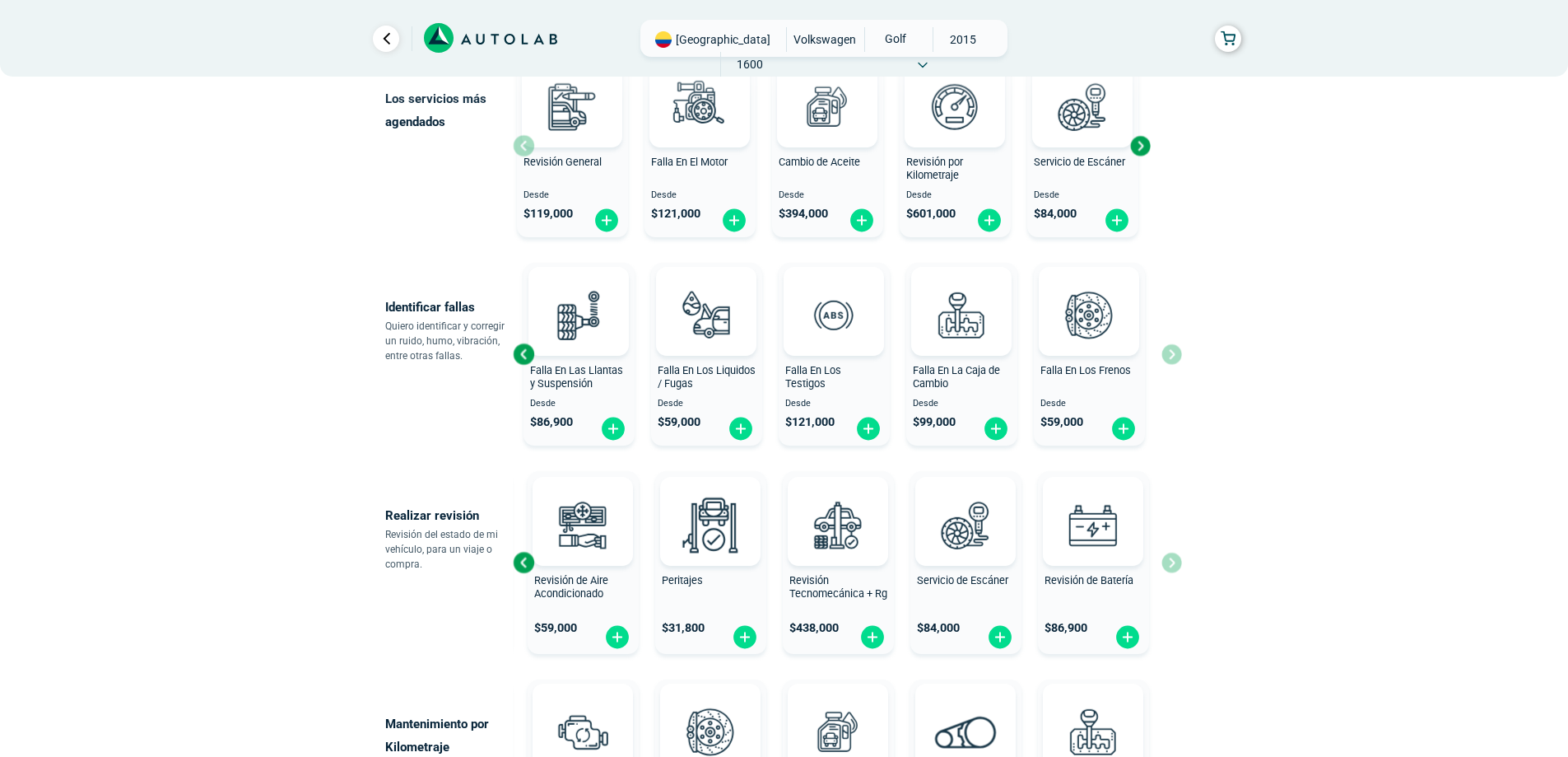
scroll to position [247, 0]
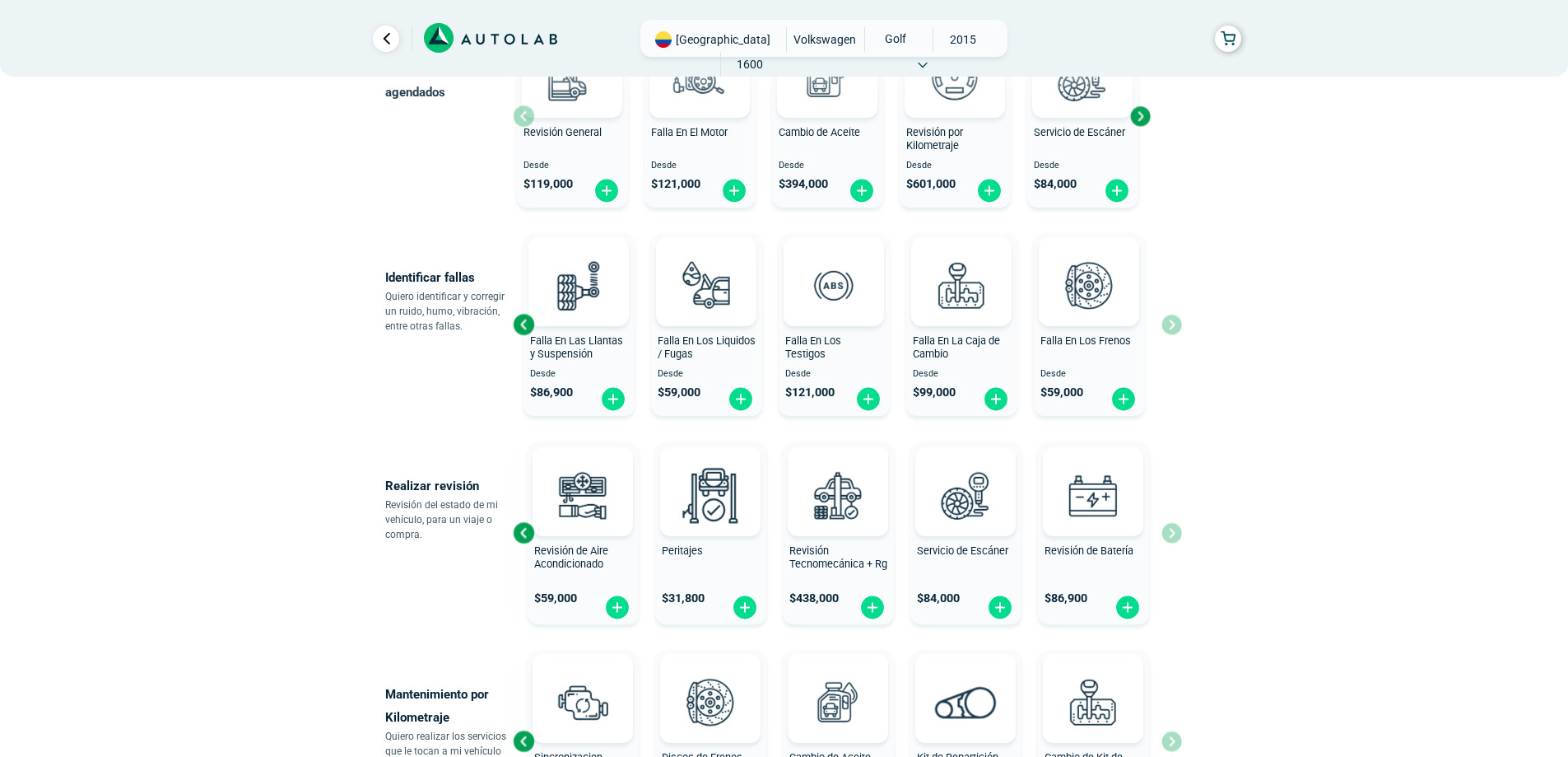
click at [519, 529] on div "Previous slide" at bounding box center [523, 533] width 24 height 25
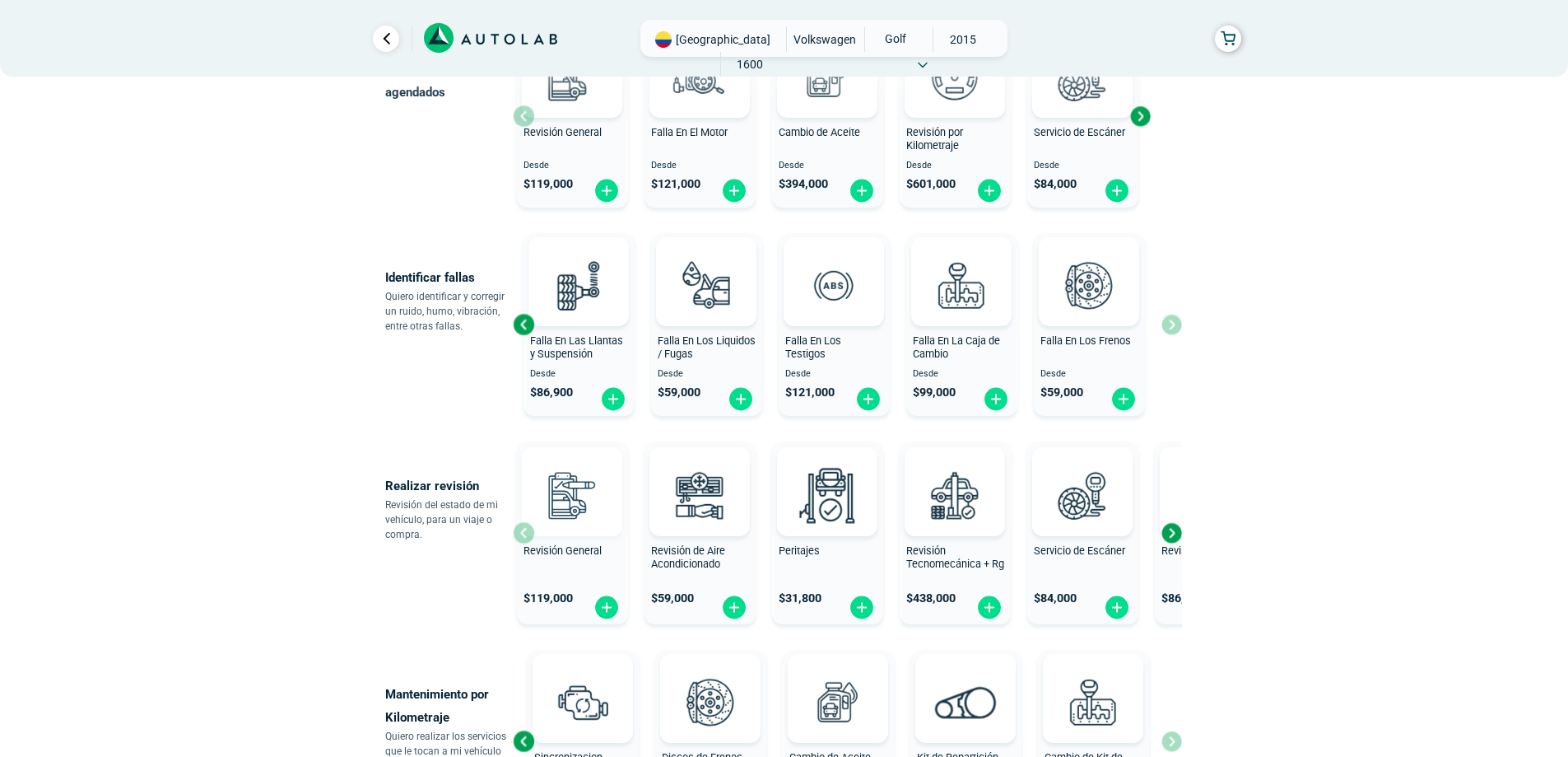
click at [525, 529] on div at bounding box center [571, 492] width 101 height 89
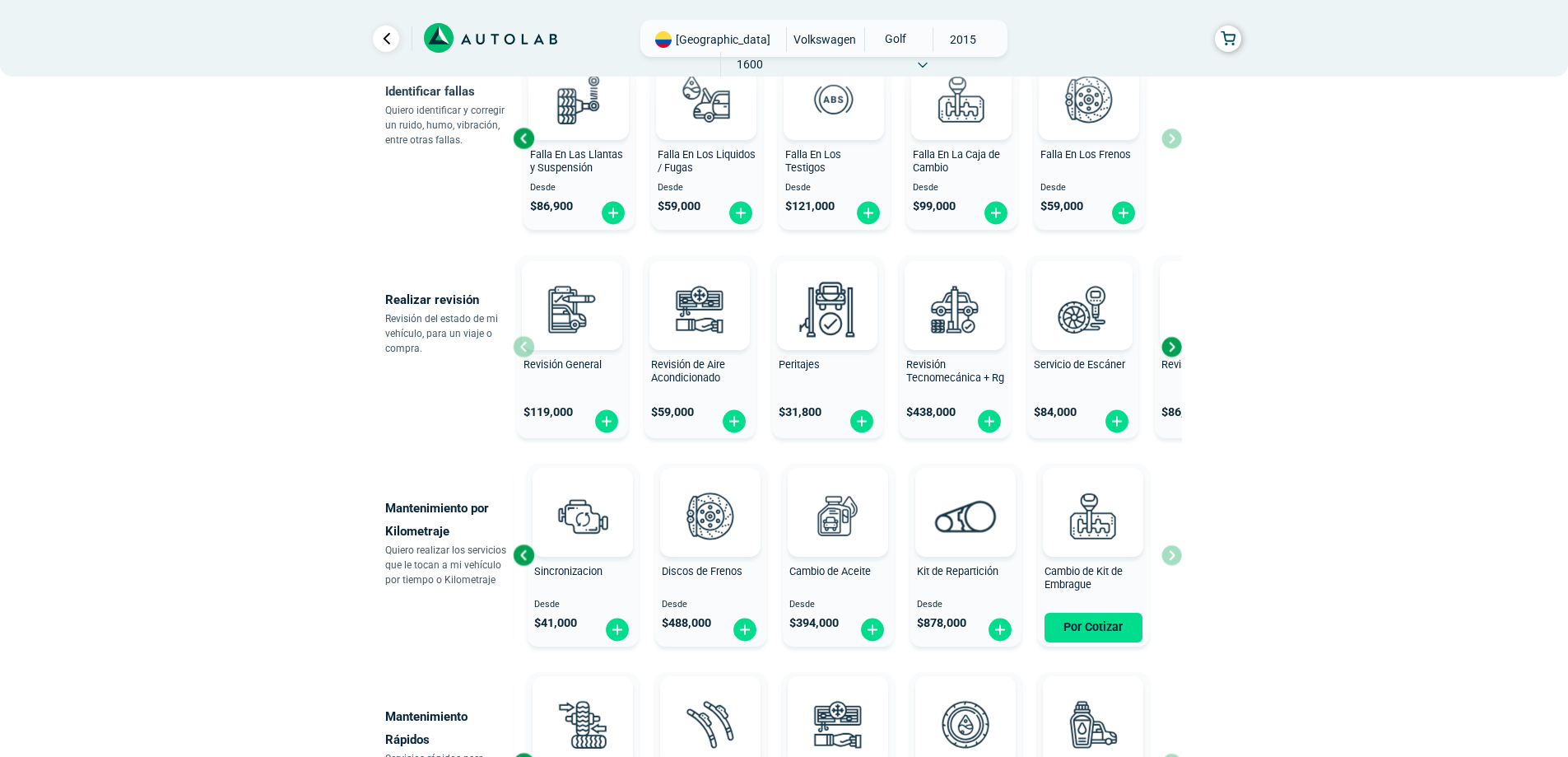
scroll to position [577, 0]
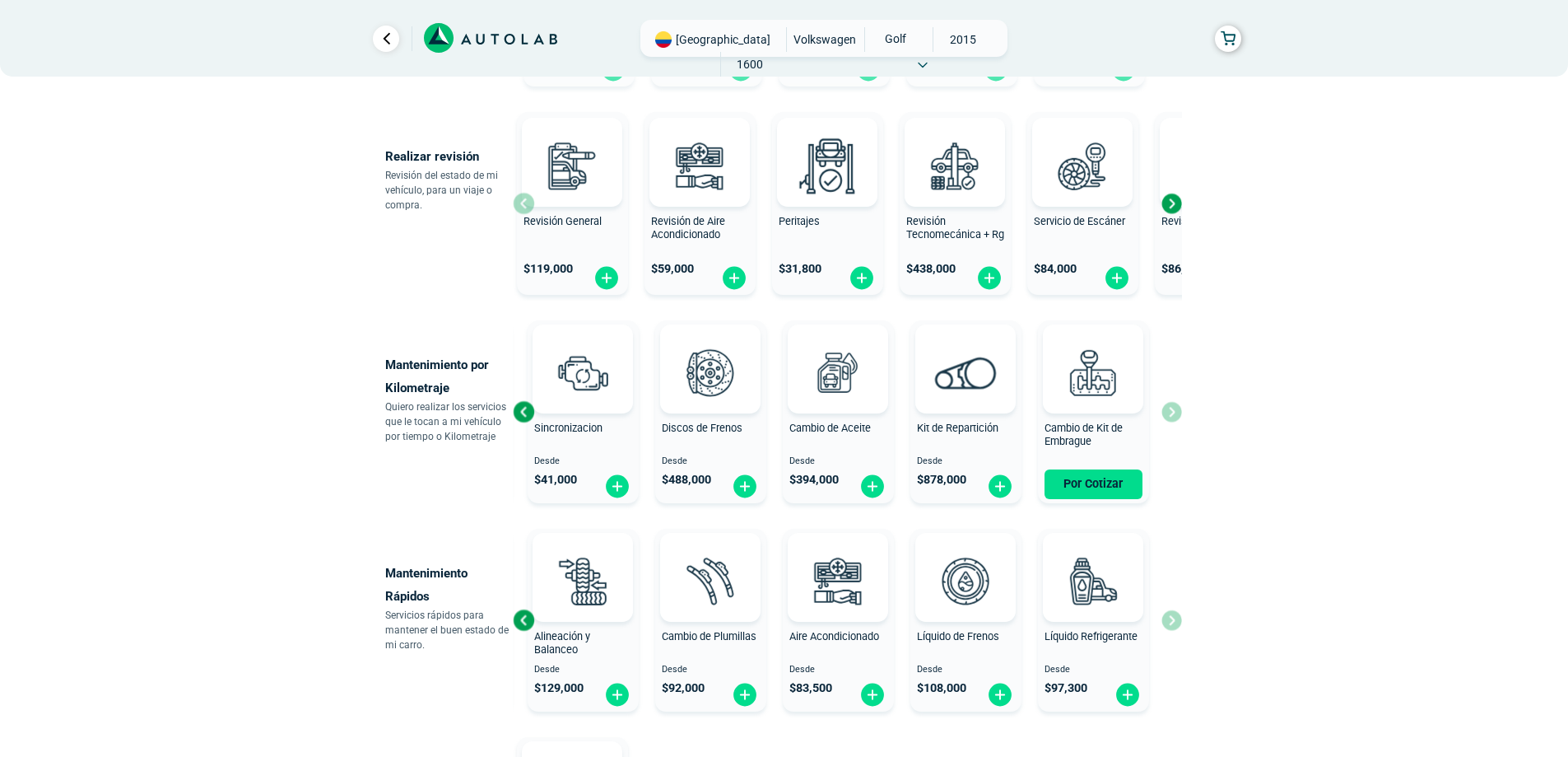
click at [515, 410] on div "Previous slide" at bounding box center [523, 411] width 24 height 25
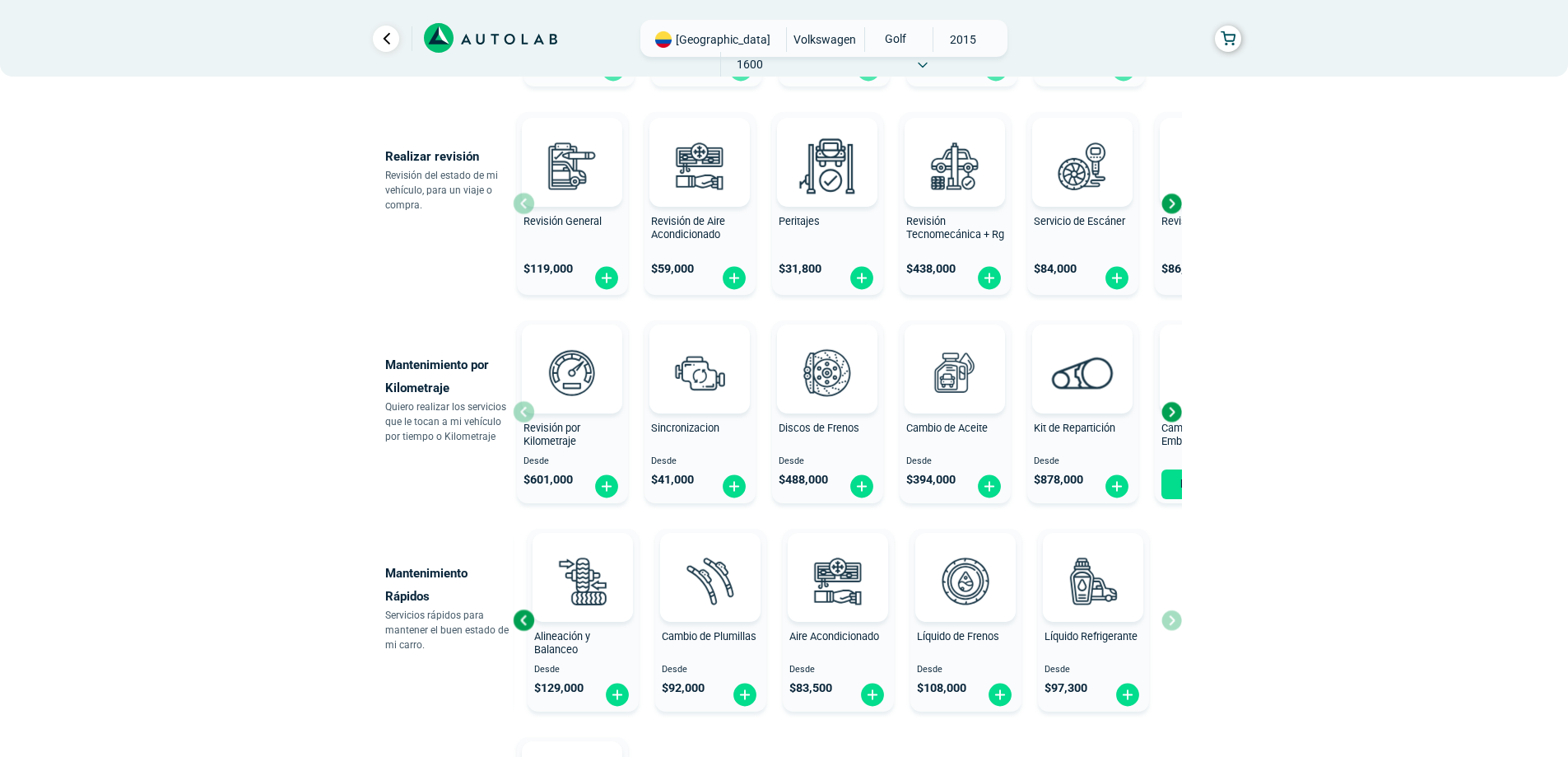
click at [700, 435] on div "Sincronizacion" at bounding box center [700, 438] width 111 height 33
click at [703, 409] on img at bounding box center [699, 372] width 73 height 73
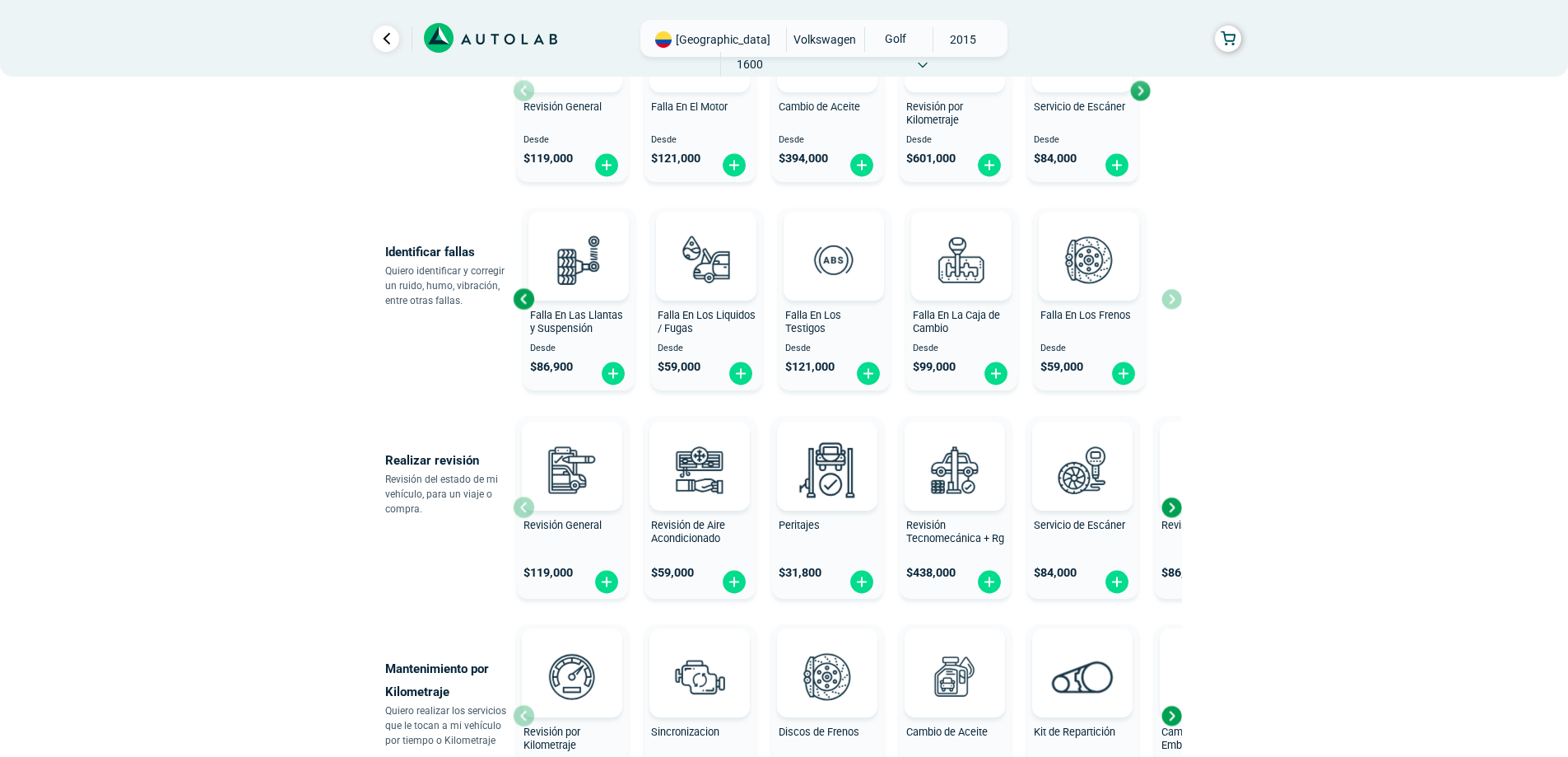
scroll to position [247, 0]
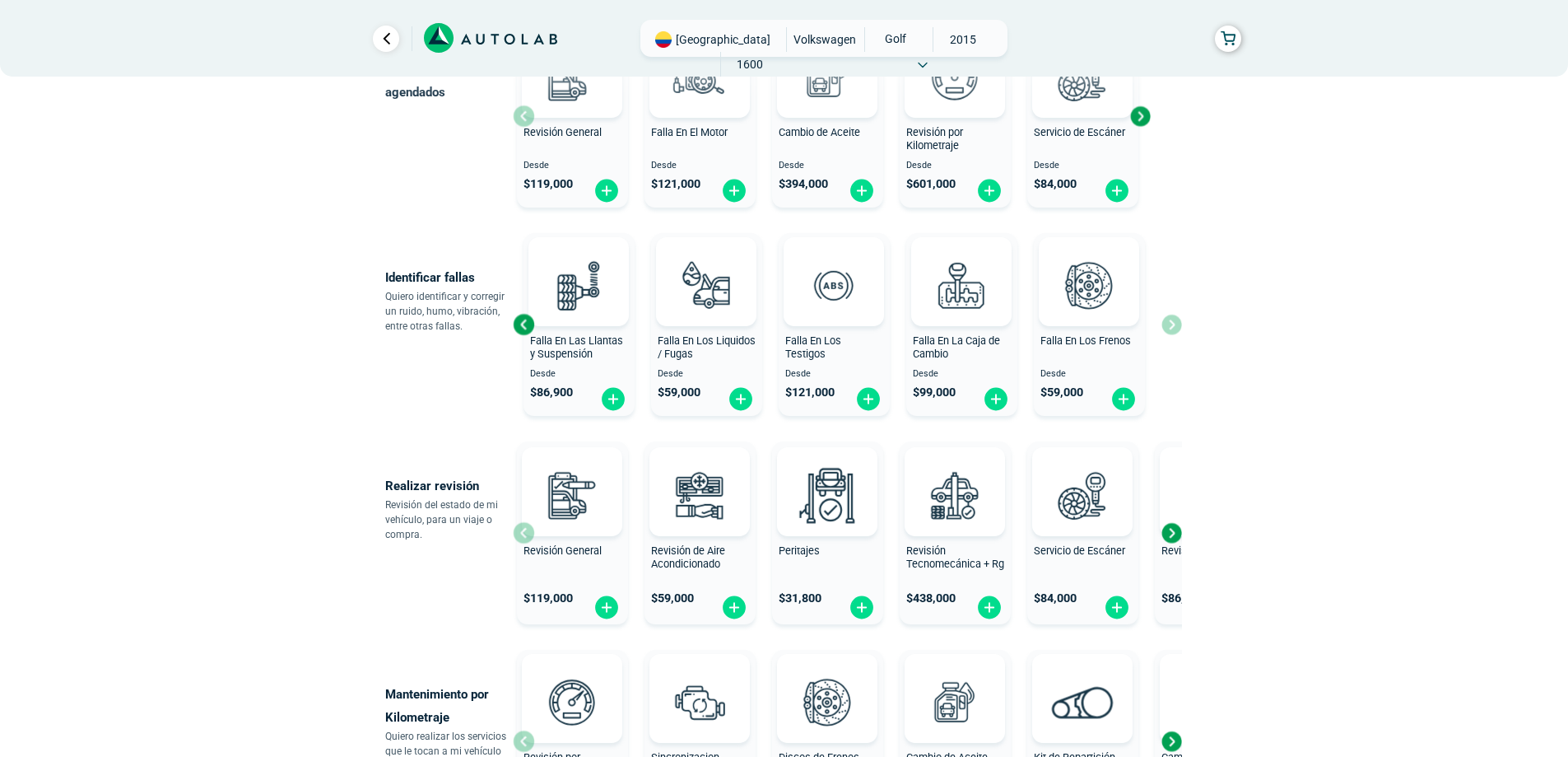
click at [1171, 537] on div "Next slide" at bounding box center [1172, 533] width 24 height 25
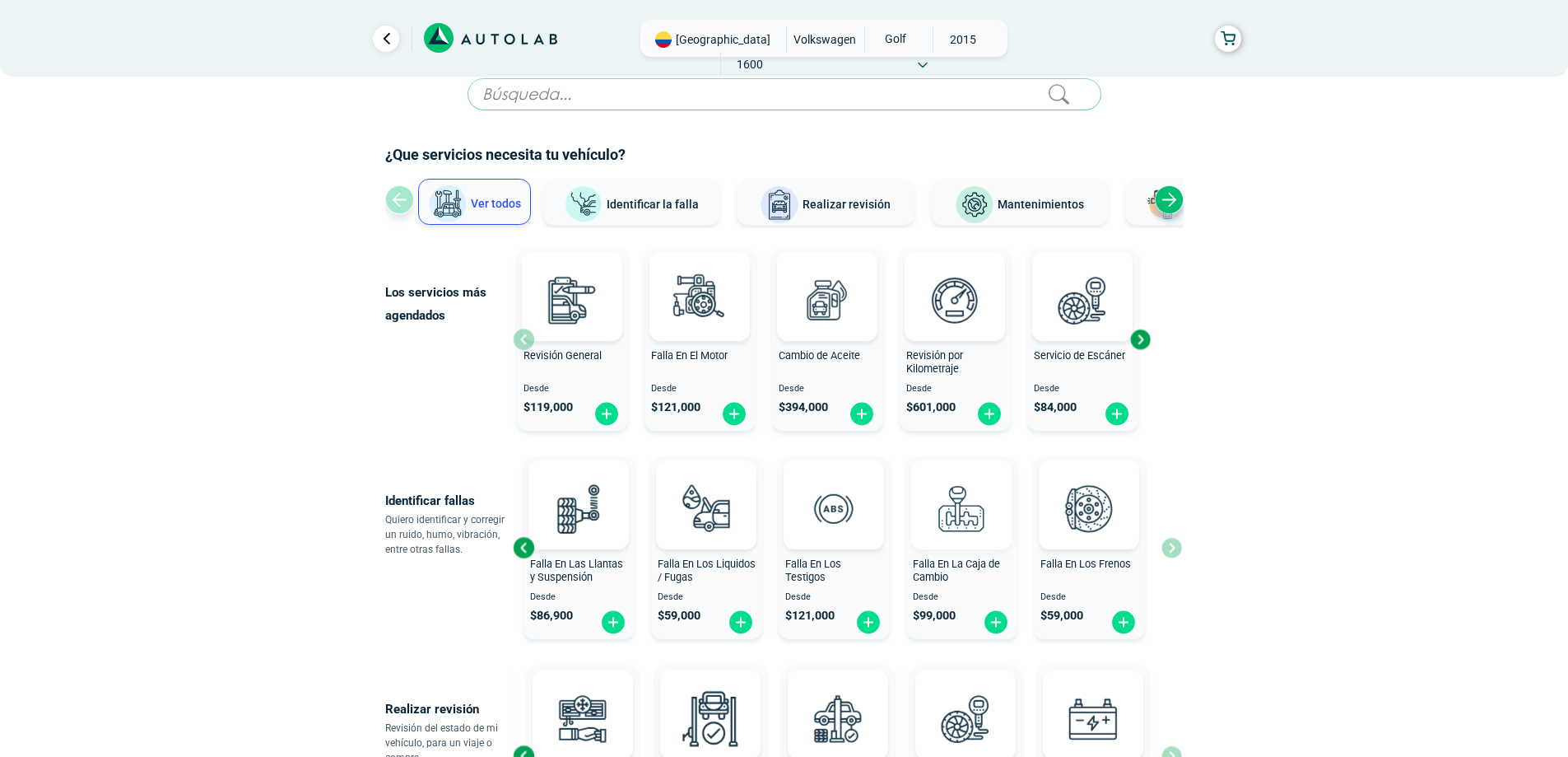
scroll to position [0, 0]
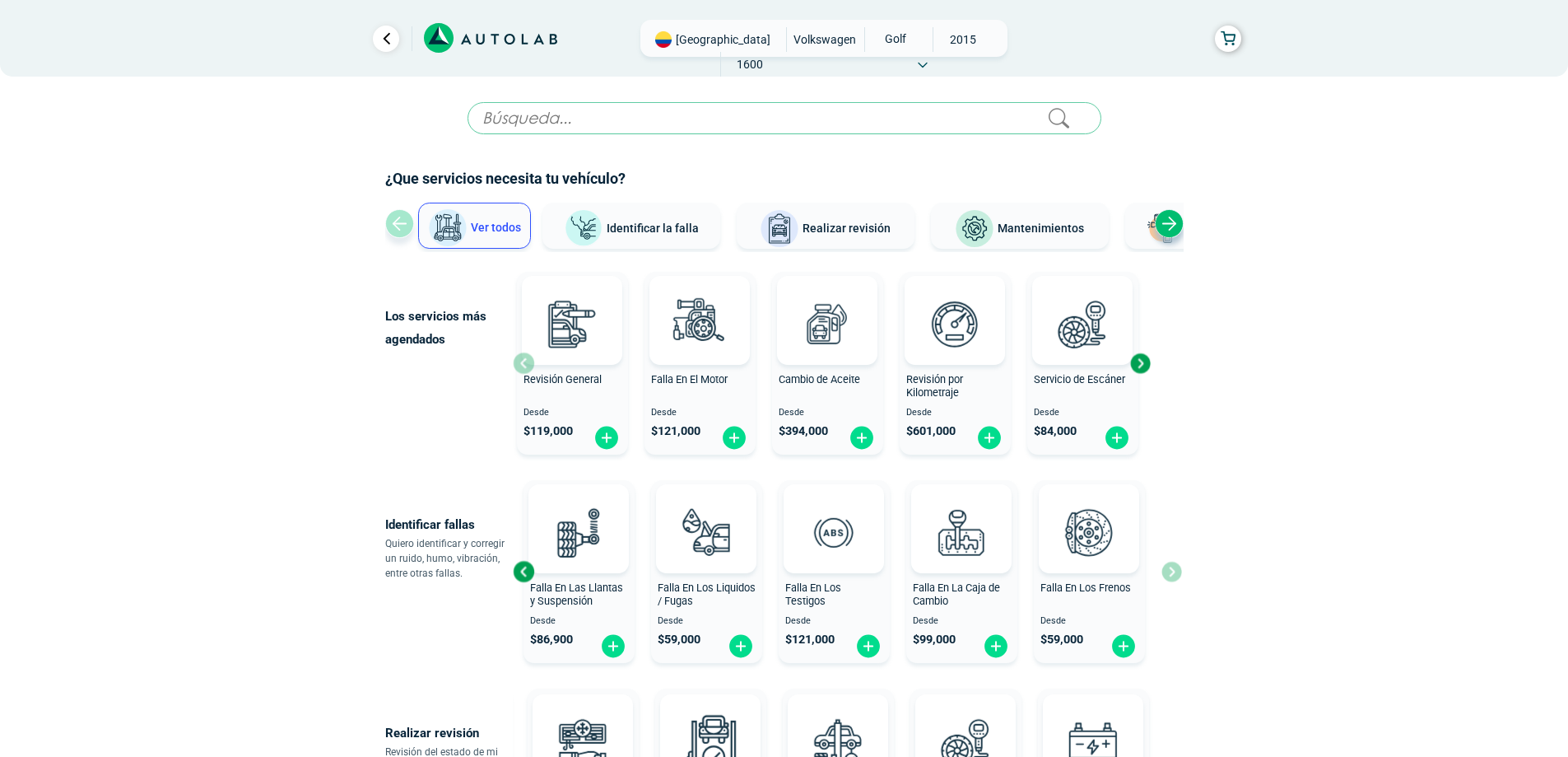
click at [526, 564] on div "Previous slide" at bounding box center [523, 571] width 24 height 25
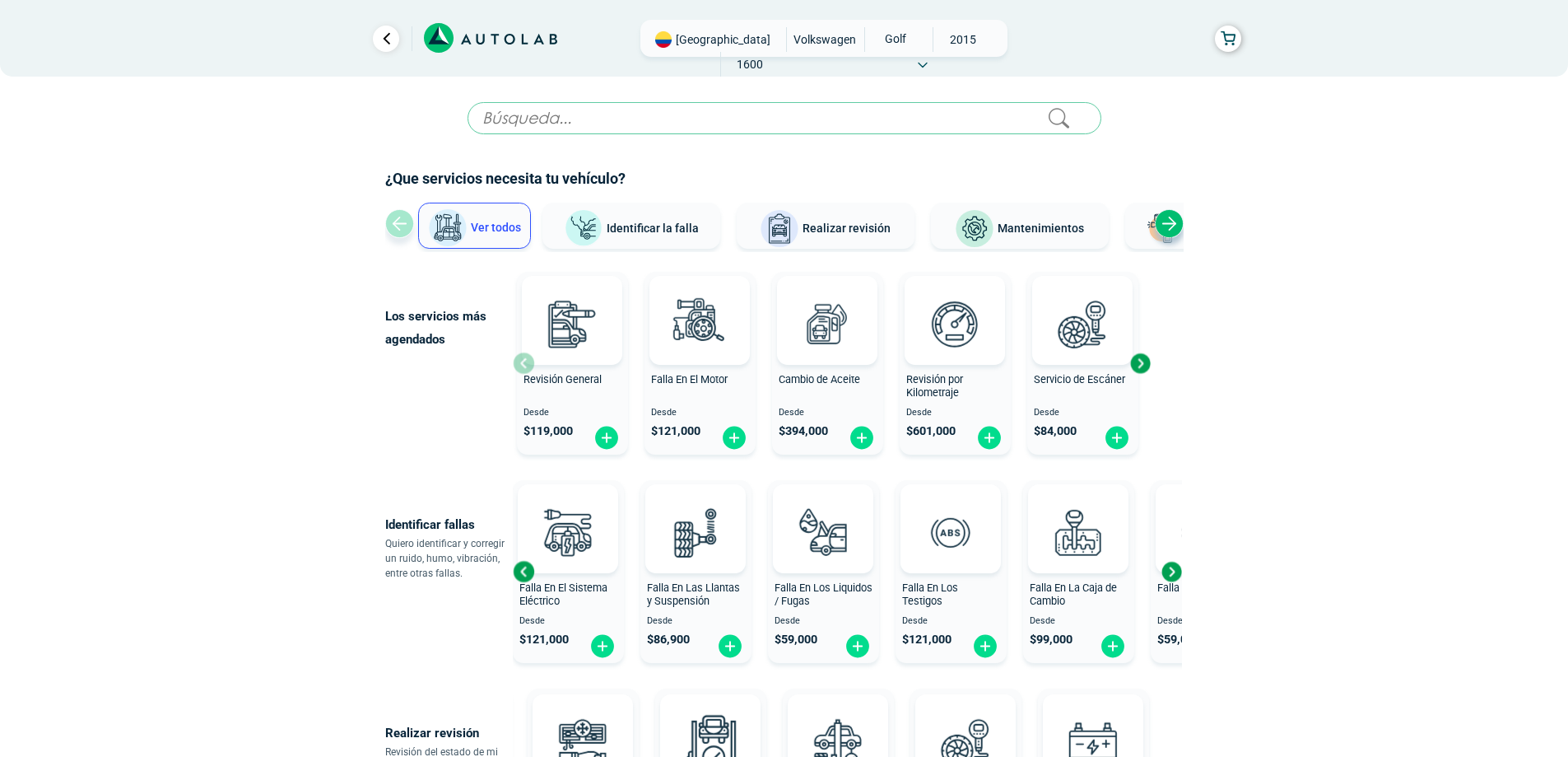
click at [526, 564] on div "Previous slide" at bounding box center [523, 571] width 24 height 25
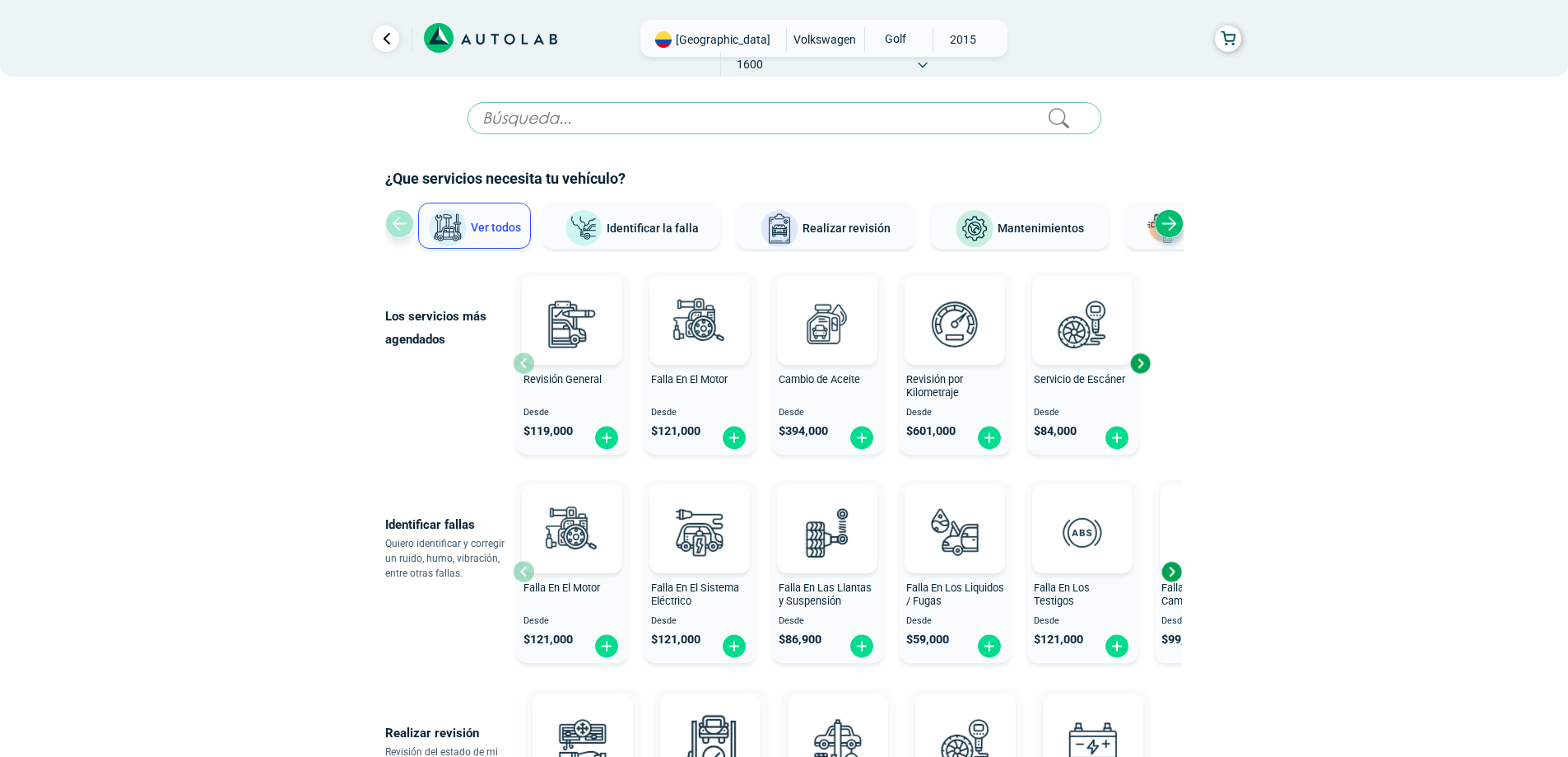
click at [526, 564] on div at bounding box center [571, 529] width 101 height 89
click at [1173, 571] on div "Next slide" at bounding box center [1172, 571] width 24 height 25
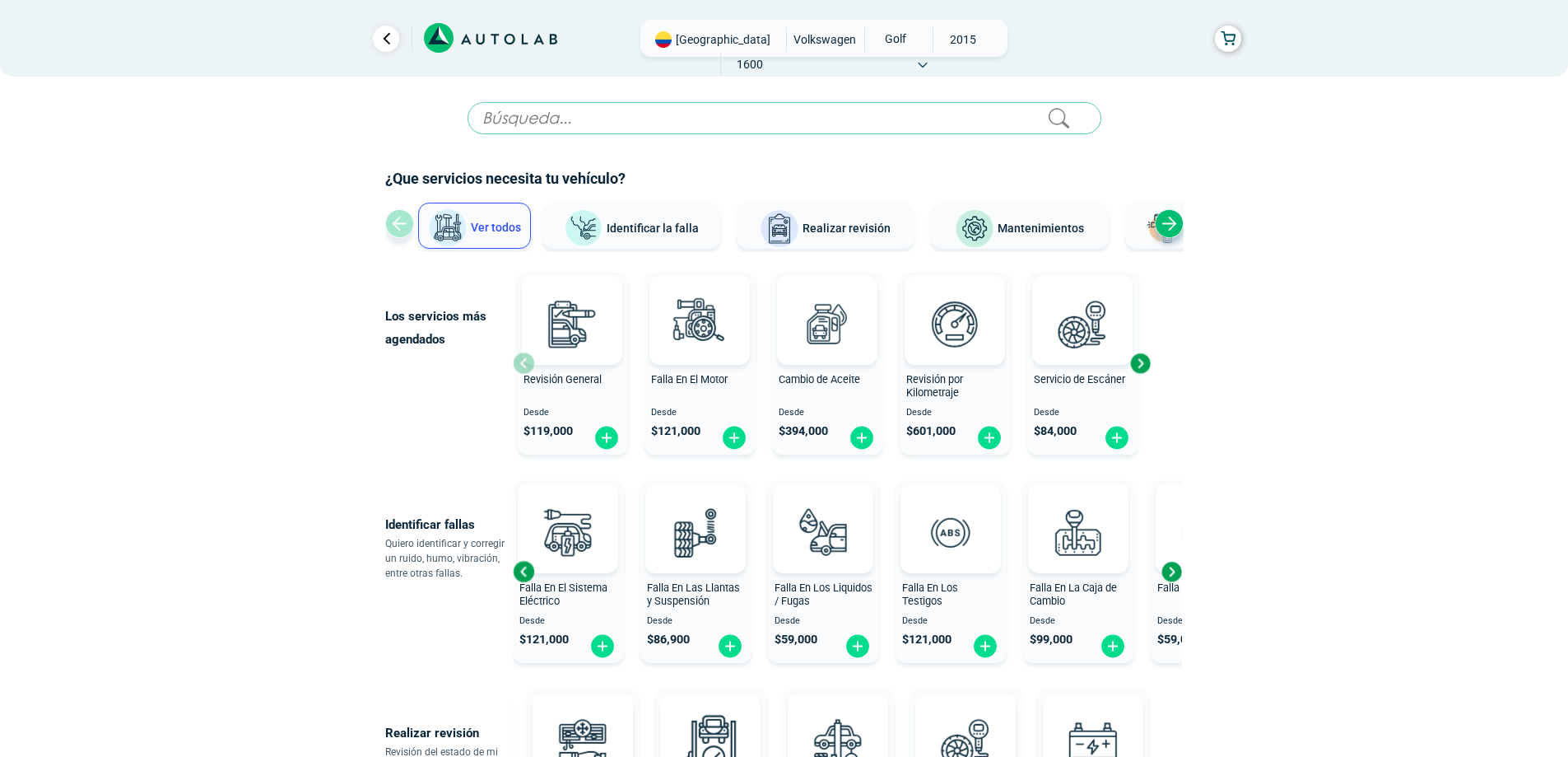
click at [1173, 571] on div "Next slide" at bounding box center [1172, 571] width 24 height 25
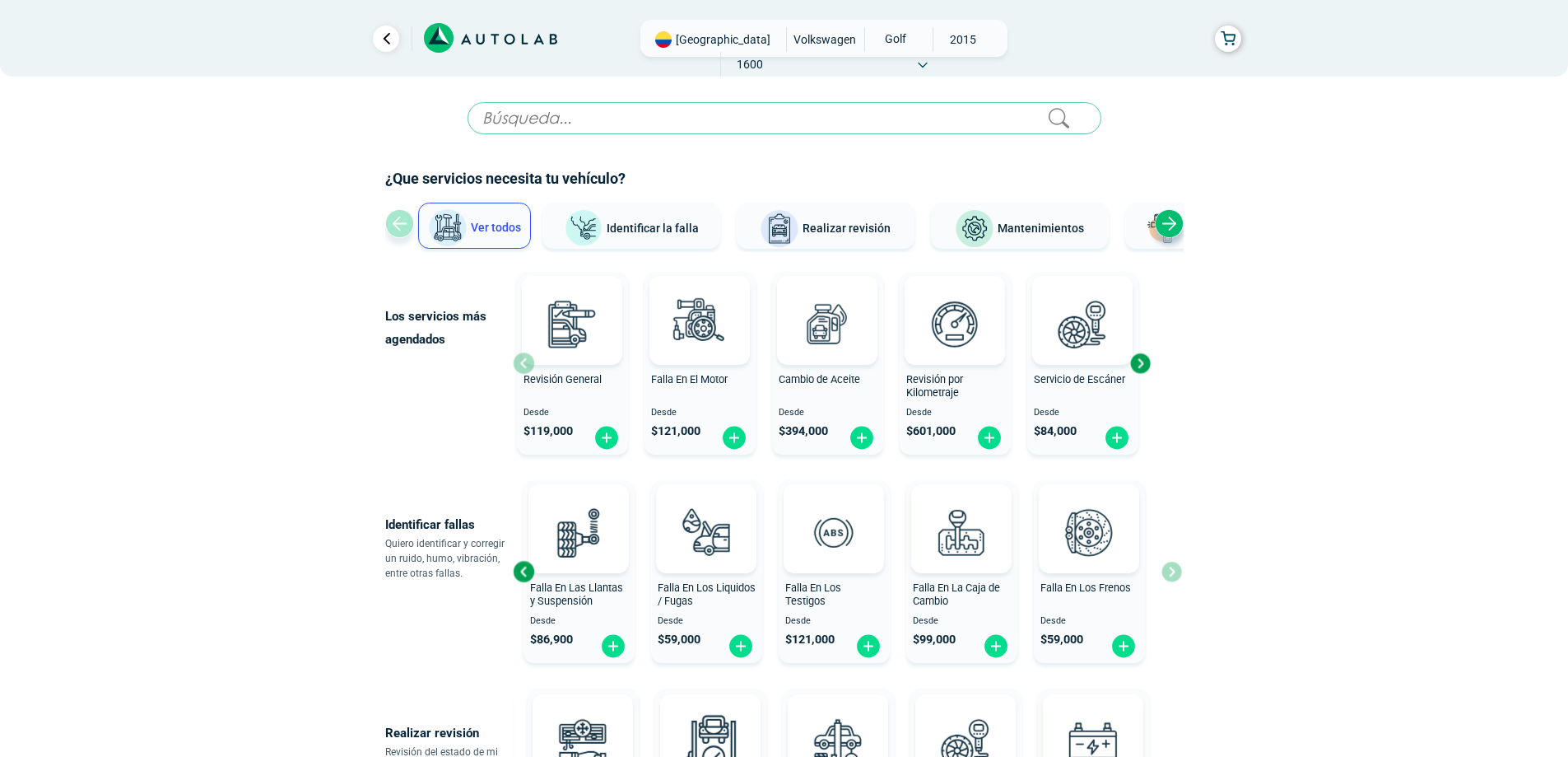
click at [930, 578] on div "Falla En La Caja de Cambio Desde $ 99,000" at bounding box center [962, 571] width 111 height 175
click at [1144, 372] on div "Next slide" at bounding box center [1140, 363] width 24 height 25
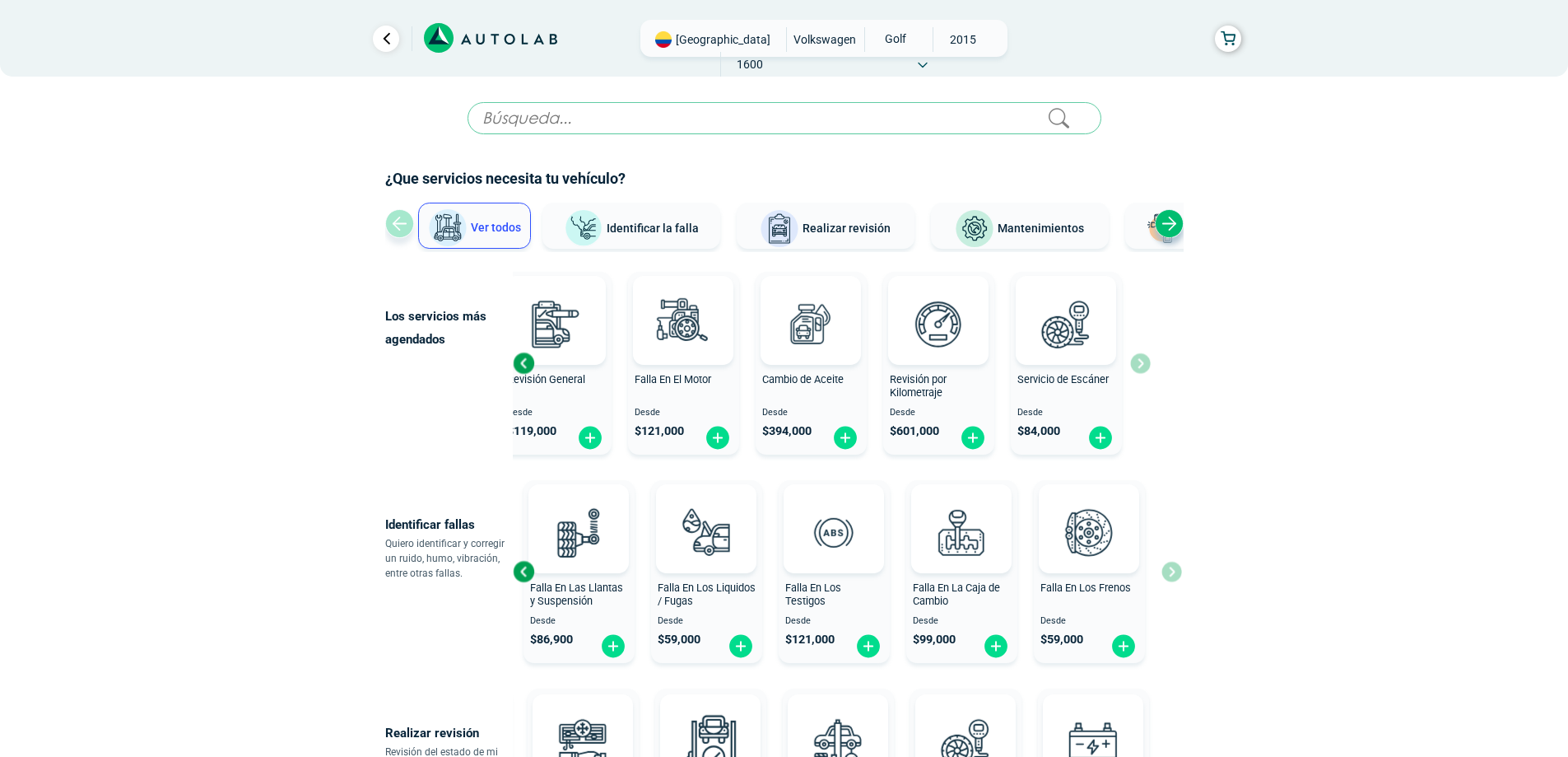
click at [855, 231] on span "Realizar revisión" at bounding box center [846, 228] width 88 height 13
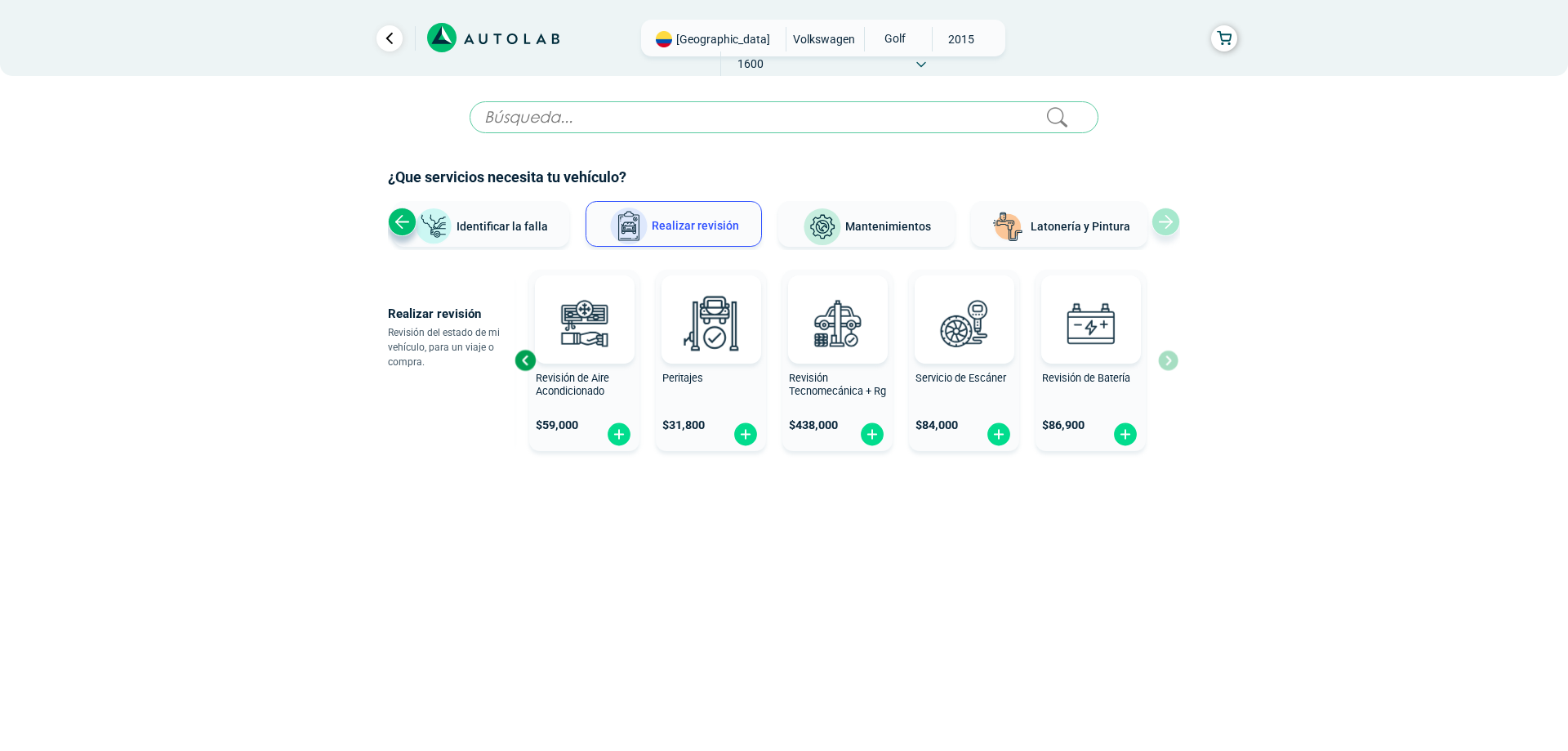
click at [522, 361] on div "Previous slide" at bounding box center [525, 360] width 24 height 24
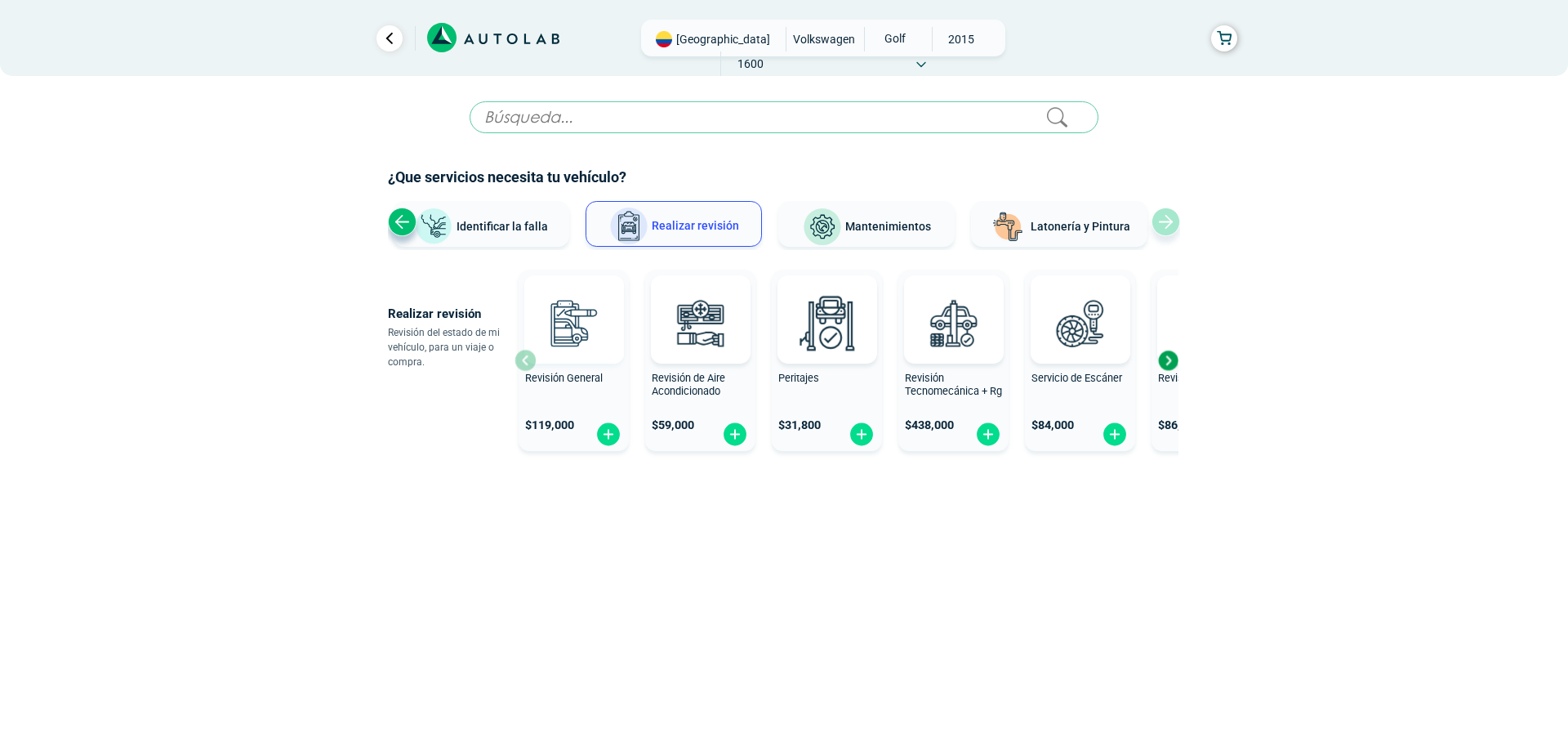
click at [593, 341] on img at bounding box center [573, 322] width 72 height 72
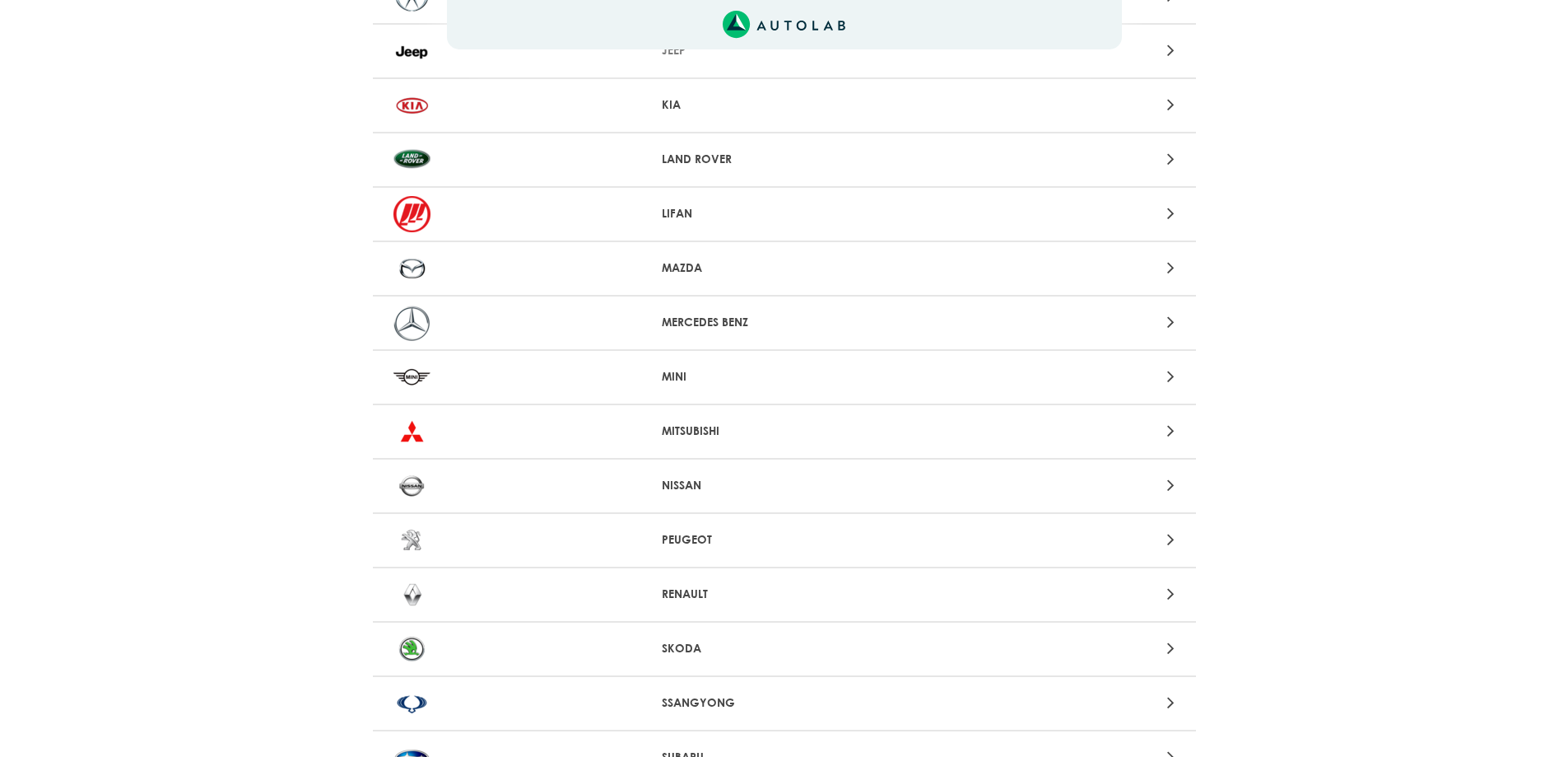
scroll to position [1541, 0]
